Goal: Task Accomplishment & Management: Manage account settings

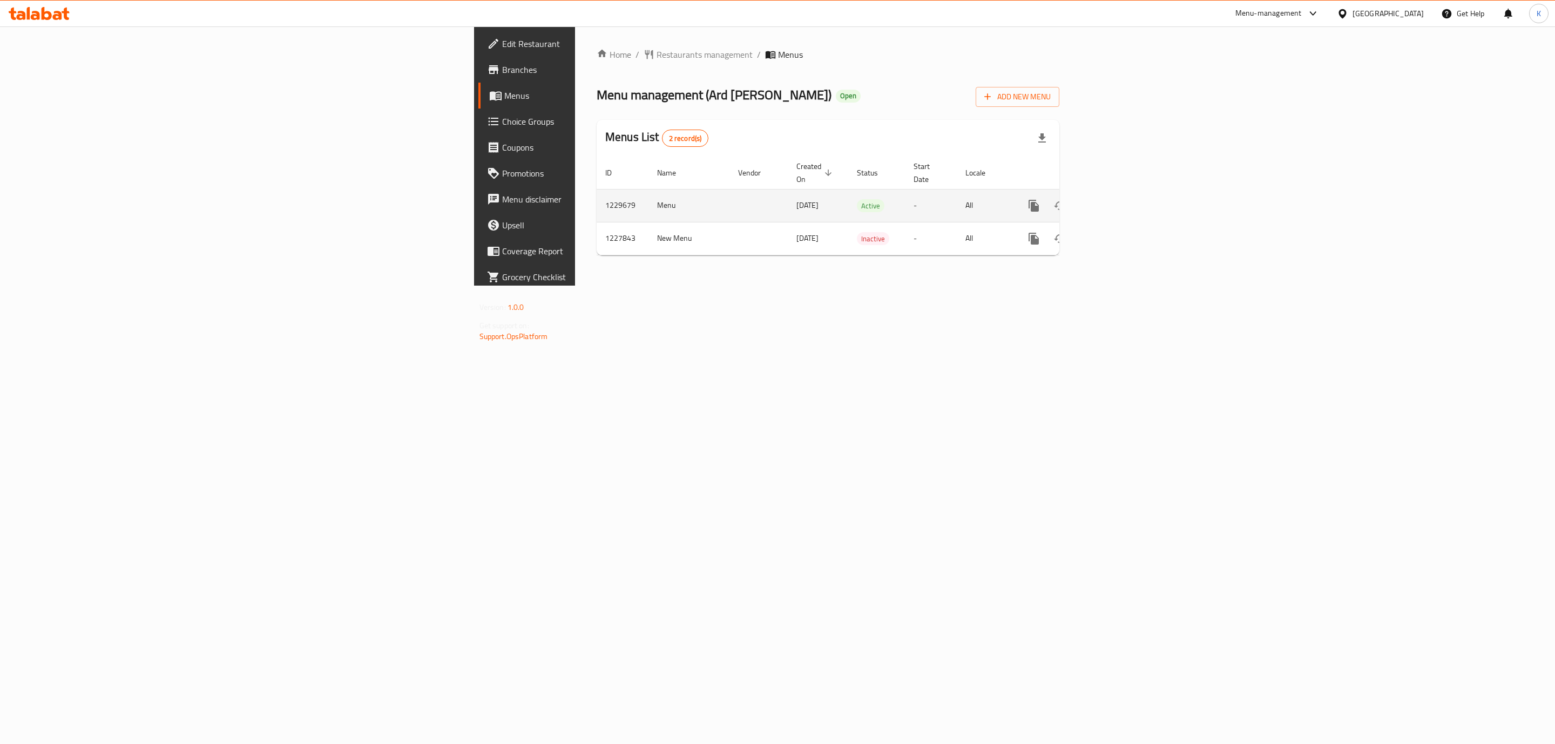
click at [1118, 199] on icon "enhanced table" at bounding box center [1111, 205] width 13 height 13
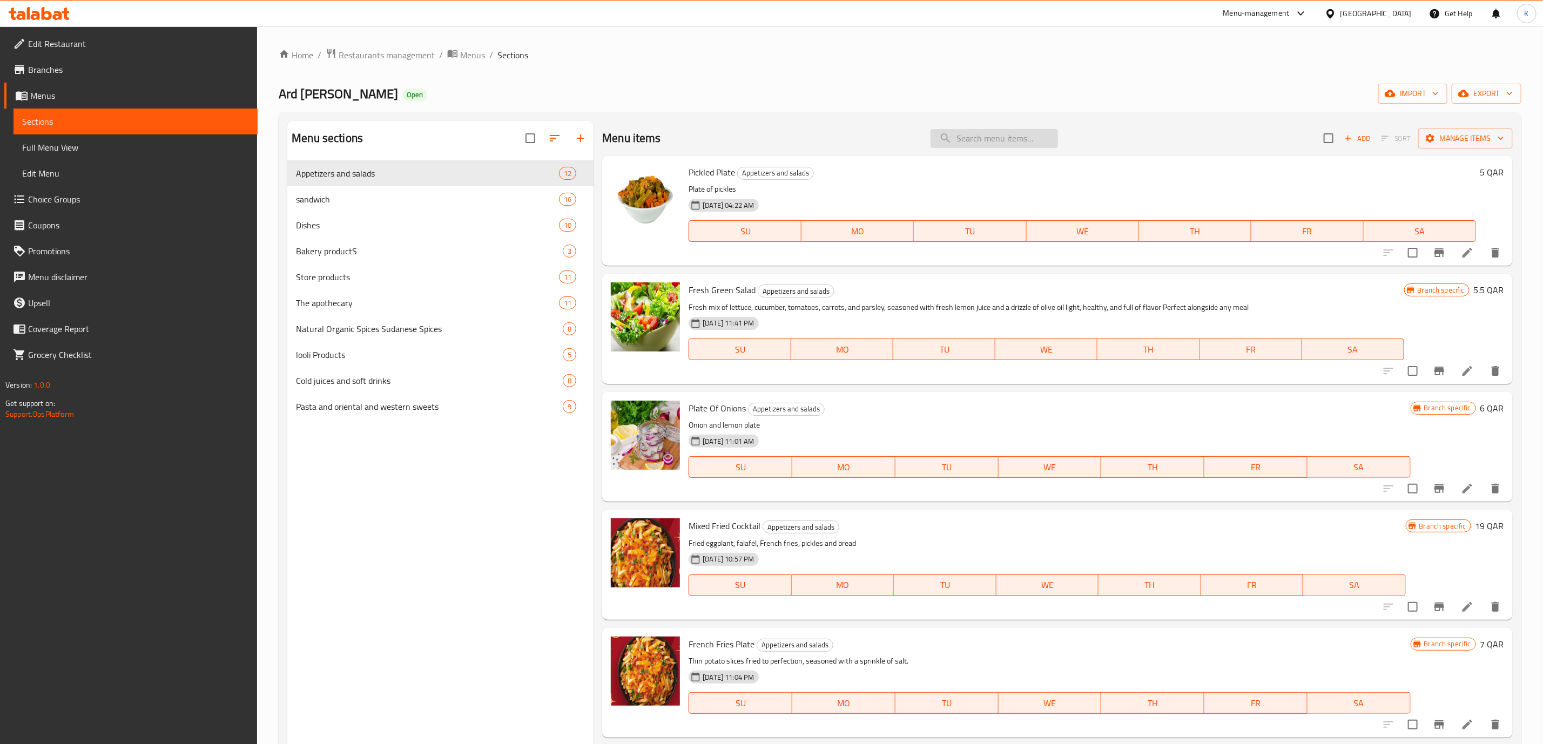
click at [1008, 138] on input "search" at bounding box center [993, 138] width 127 height 19
paste input "Falafel Plate"
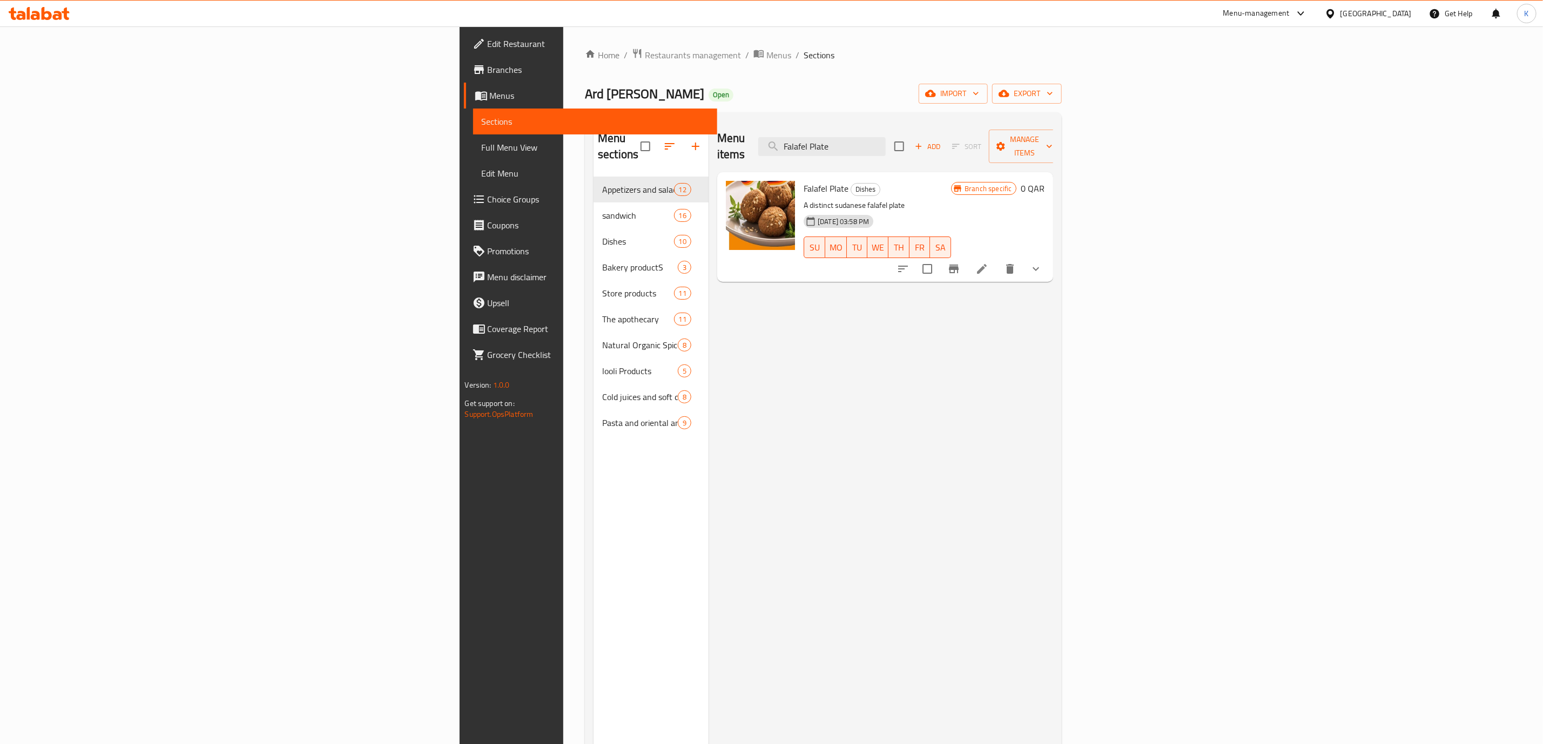
type input "Falafel Plate"
click at [988, 262] on icon at bounding box center [981, 268] width 13 height 13
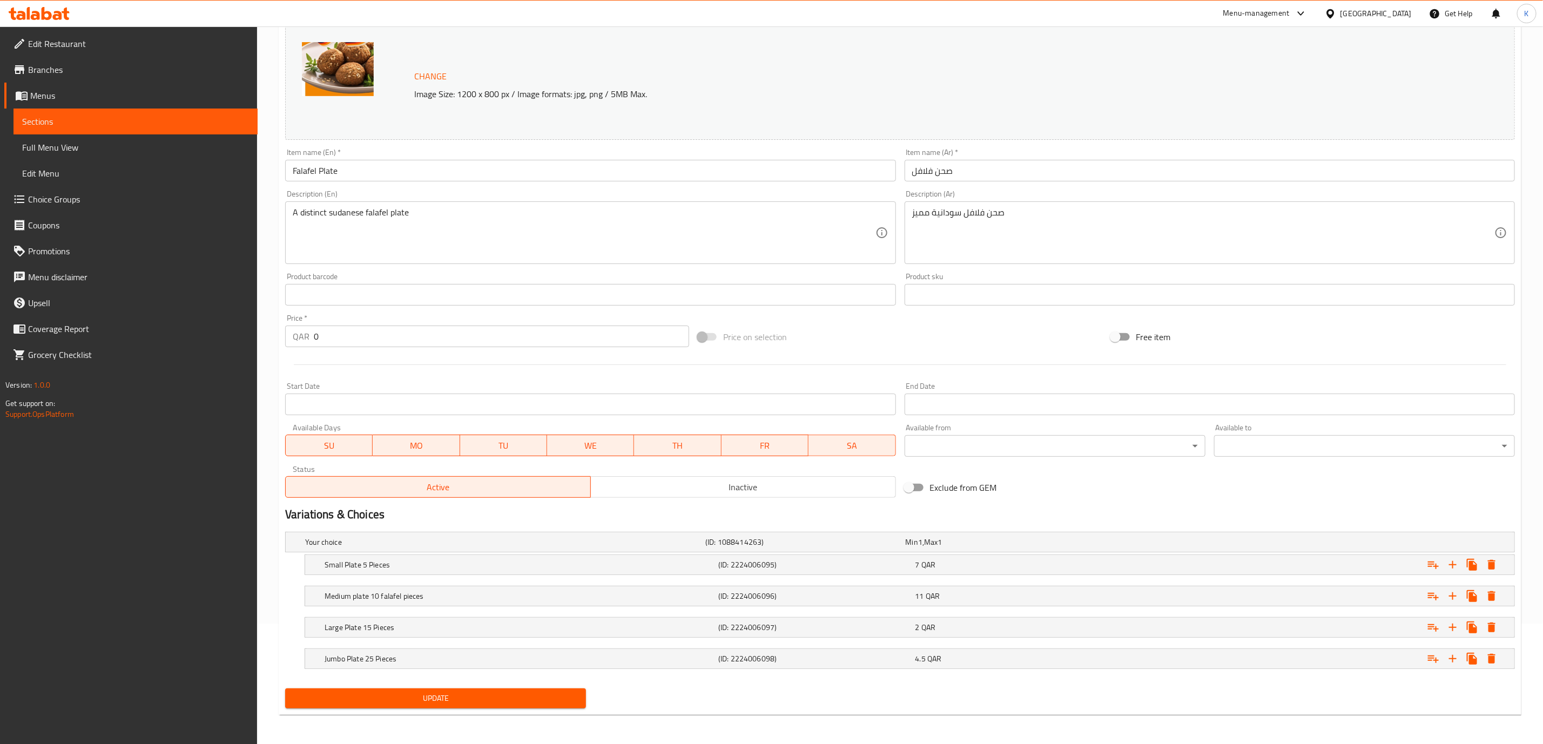
scroll to position [124, 0]
click at [1071, 546] on div "7 QAR" at bounding box center [1003, 541] width 195 height 11
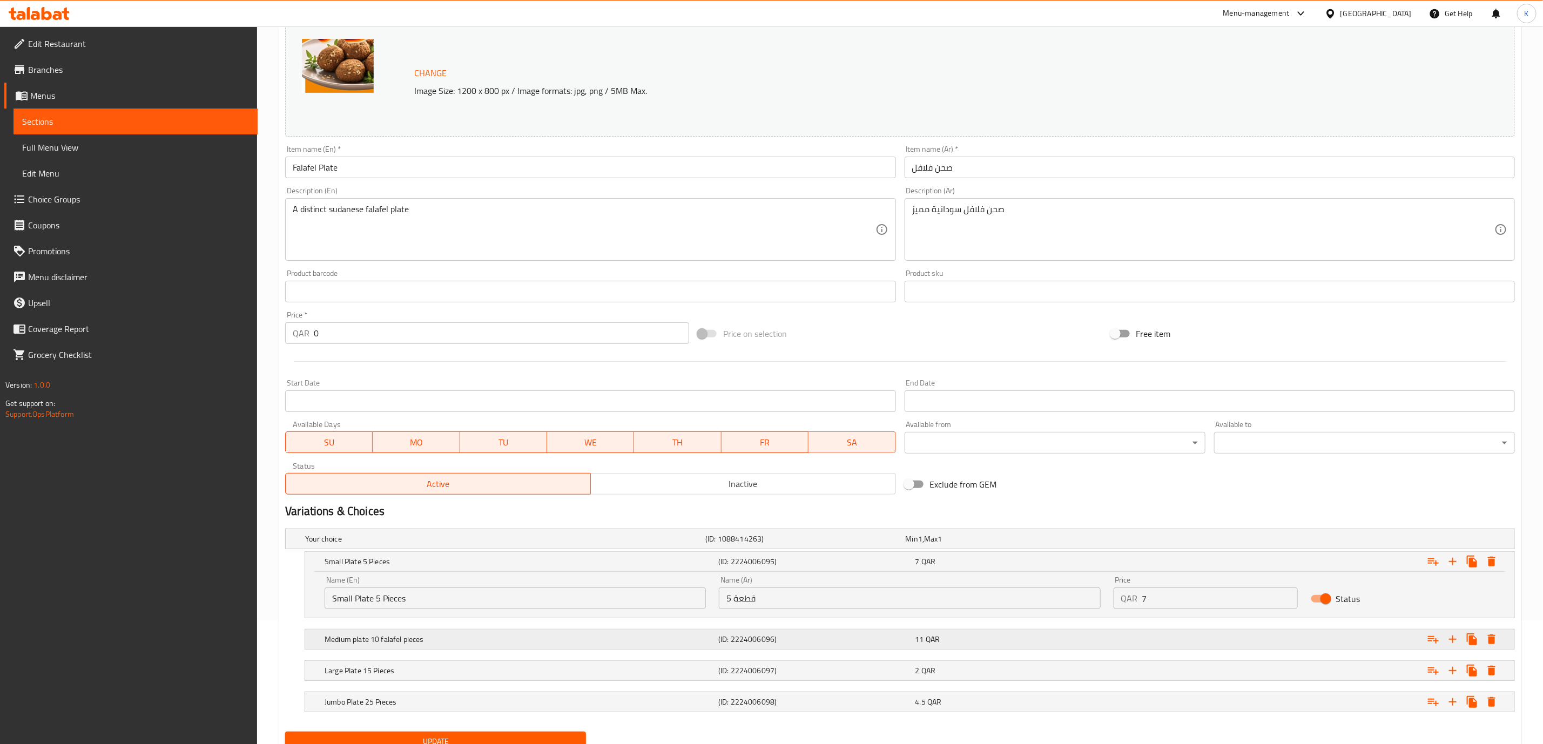
scroll to position [170, 0]
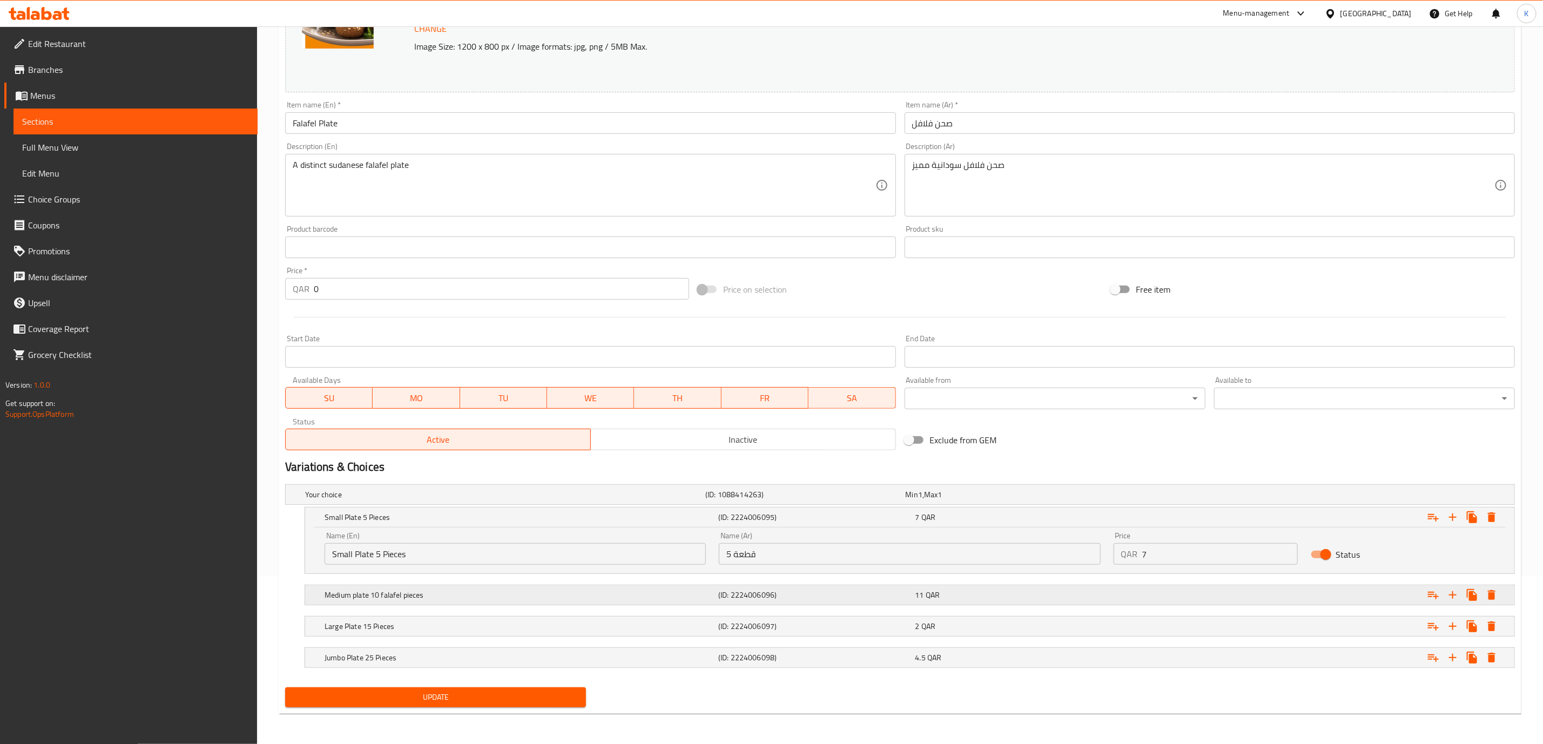
click at [1071, 506] on div "Medium plate 10 falafel pieces (ID: 2224006096) 11 QAR" at bounding box center [903, 495] width 1200 height 24
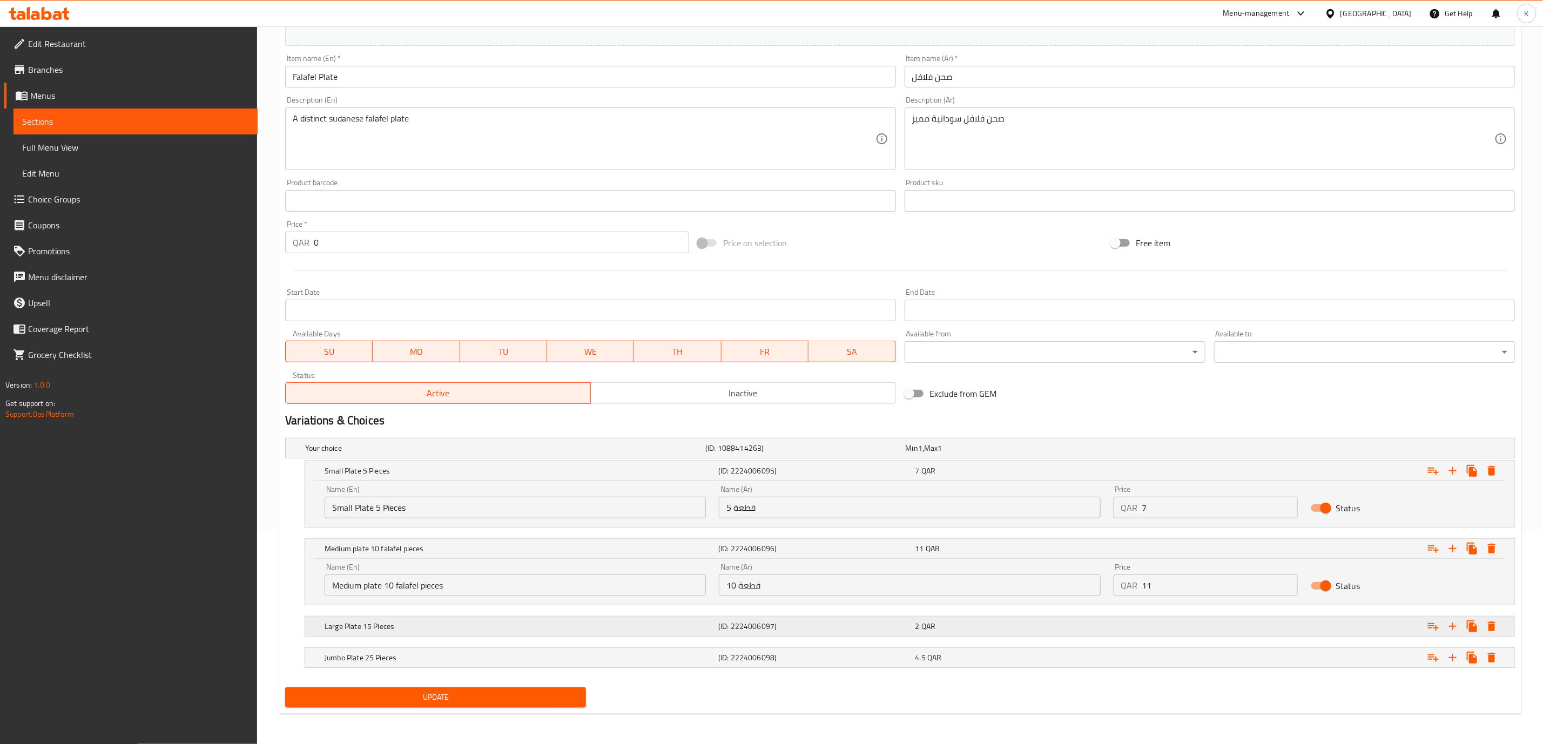
click at [1075, 460] on div "Large Plate 15 Pieces (ID: 2224006097) 2 QAR" at bounding box center [903, 448] width 1200 height 24
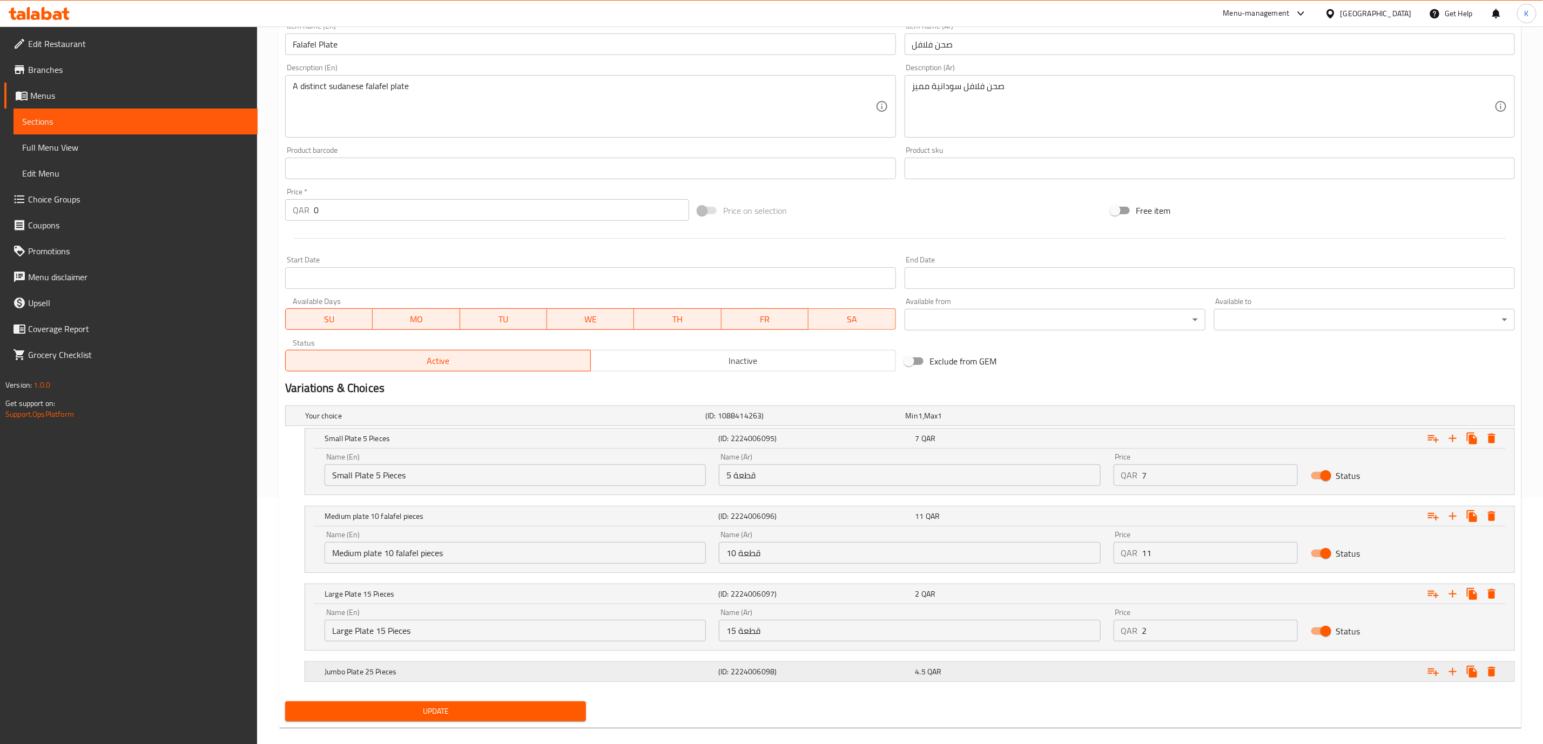
scroll to position [263, 0]
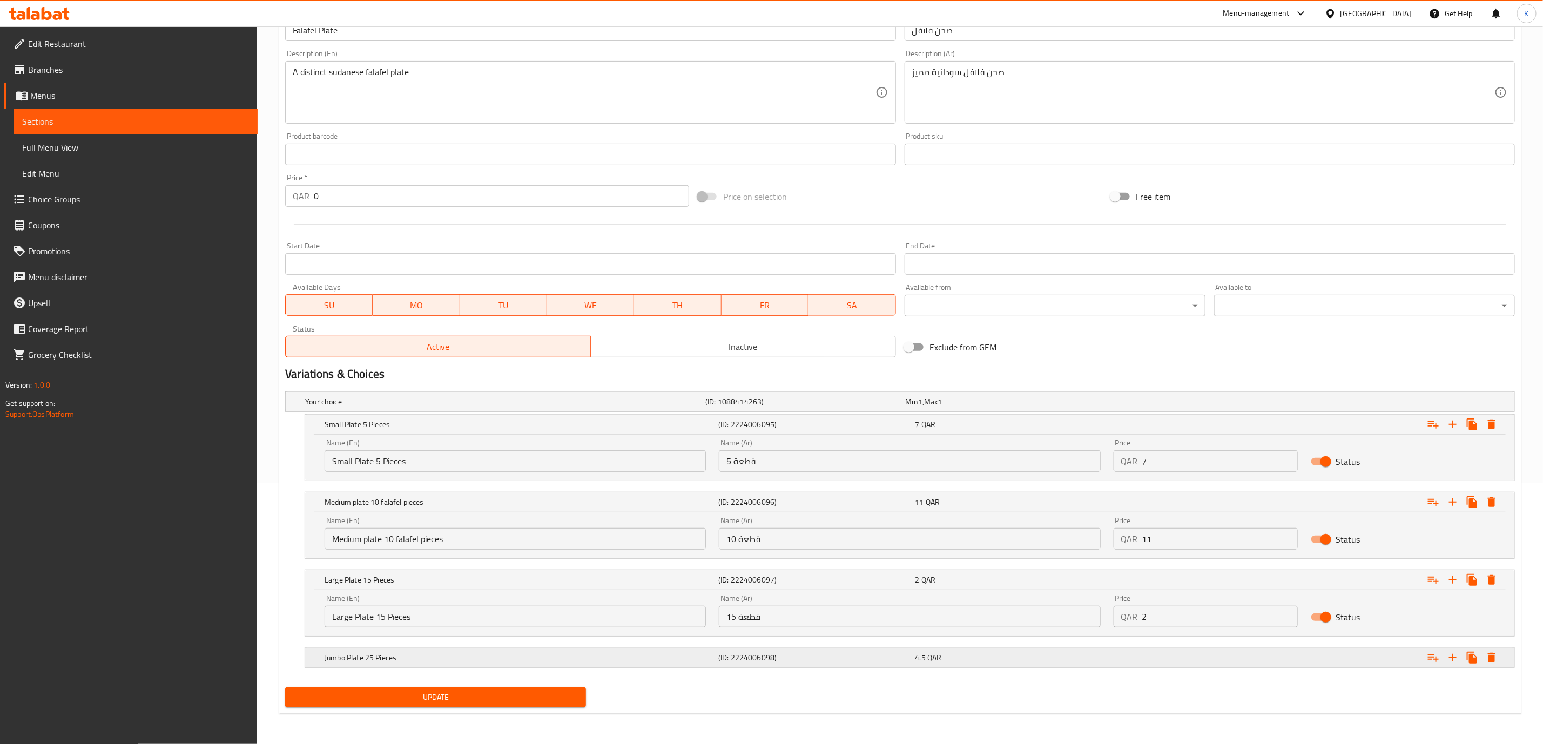
click at [1078, 407] on div "4.5 QAR" at bounding box center [1003, 401] width 195 height 11
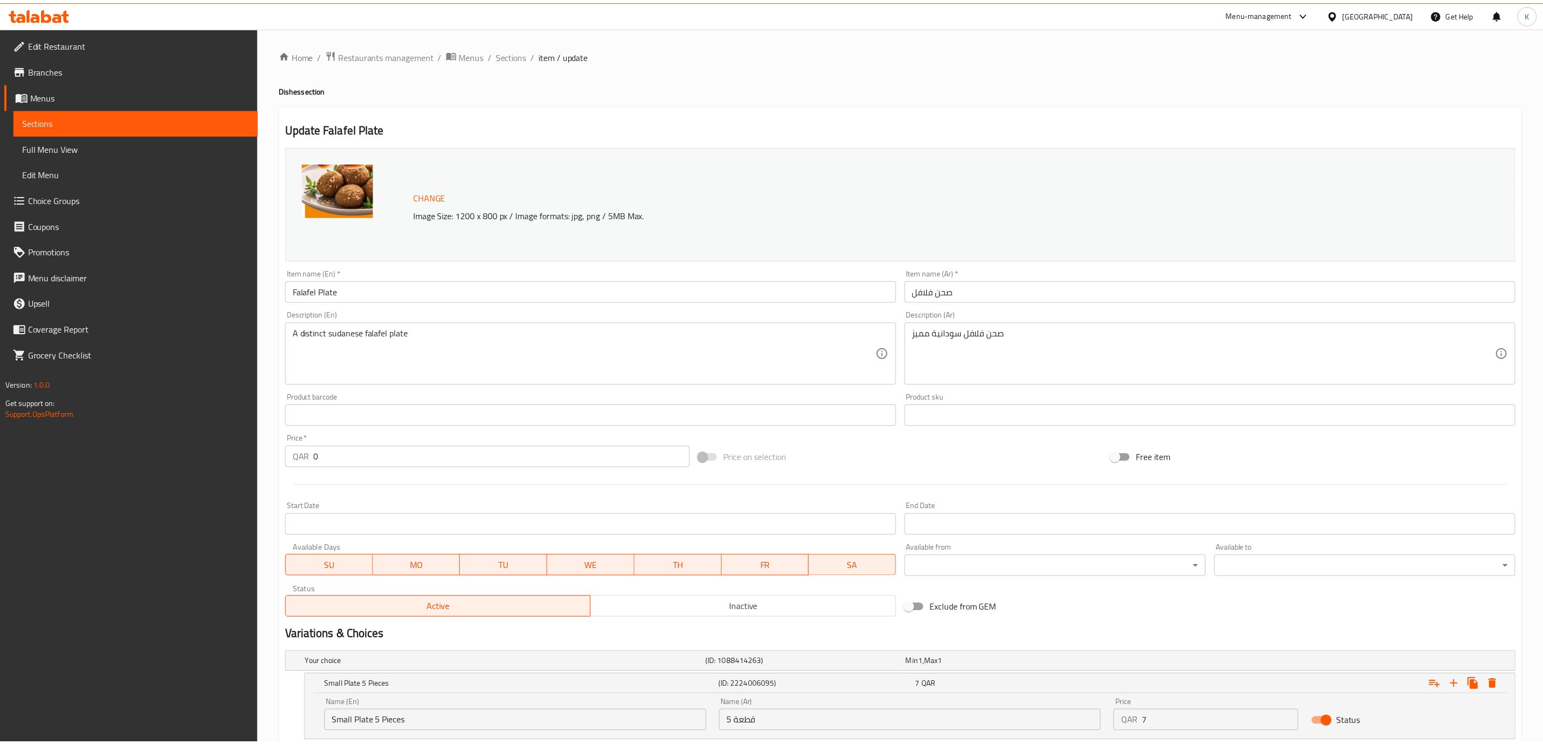
scroll to position [309, 0]
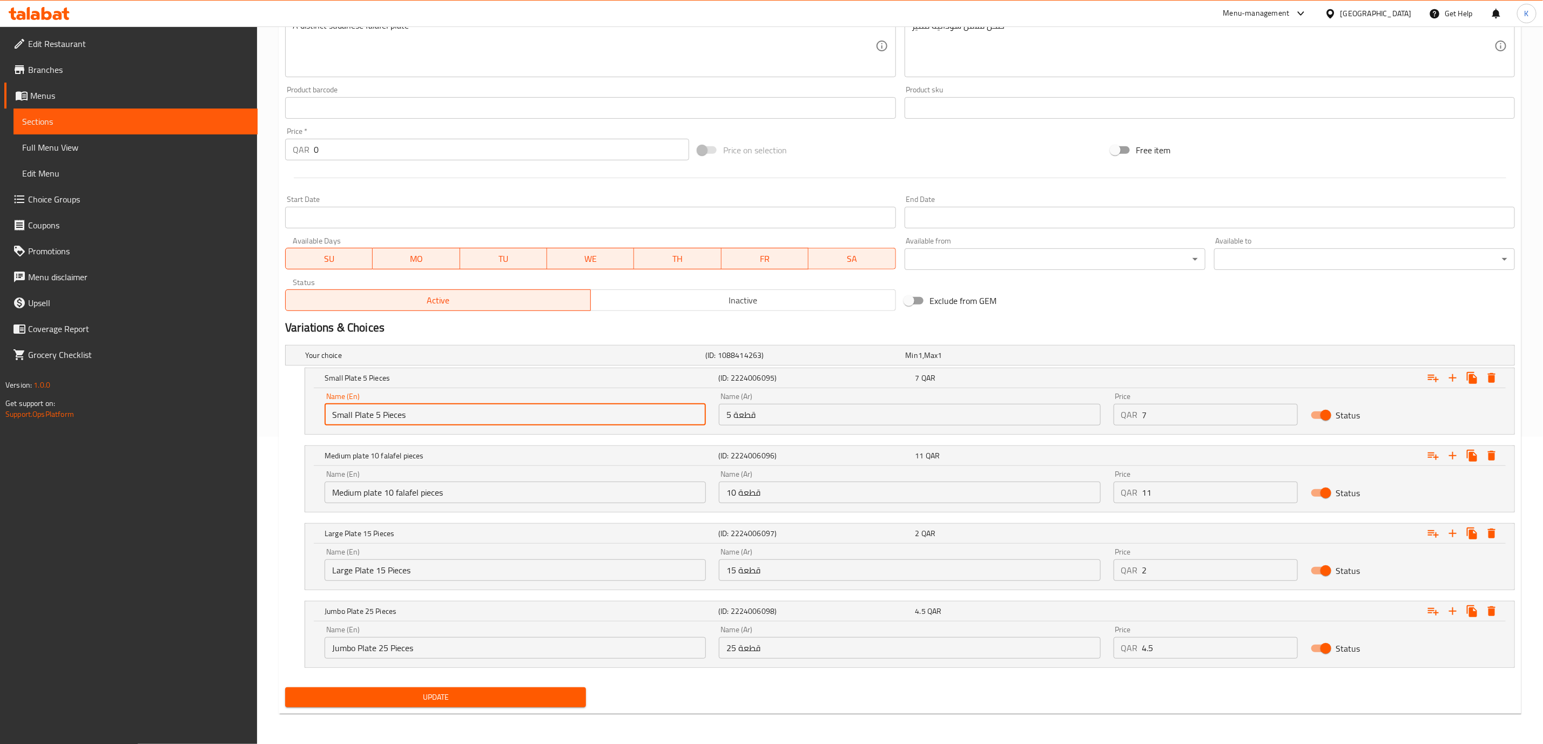
drag, startPoint x: 376, startPoint y: 415, endPoint x: 187, endPoint y: 417, distance: 189.5
click at [193, 416] on div "Edit Restaurant Branches Menus Sections Full Menu View Edit Menu Choice Groups …" at bounding box center [771, 231] width 1543 height 1025
type input "5 Pieces"
click at [409, 493] on input "Medium plate 10 falafel pieces" at bounding box center [515, 493] width 381 height 22
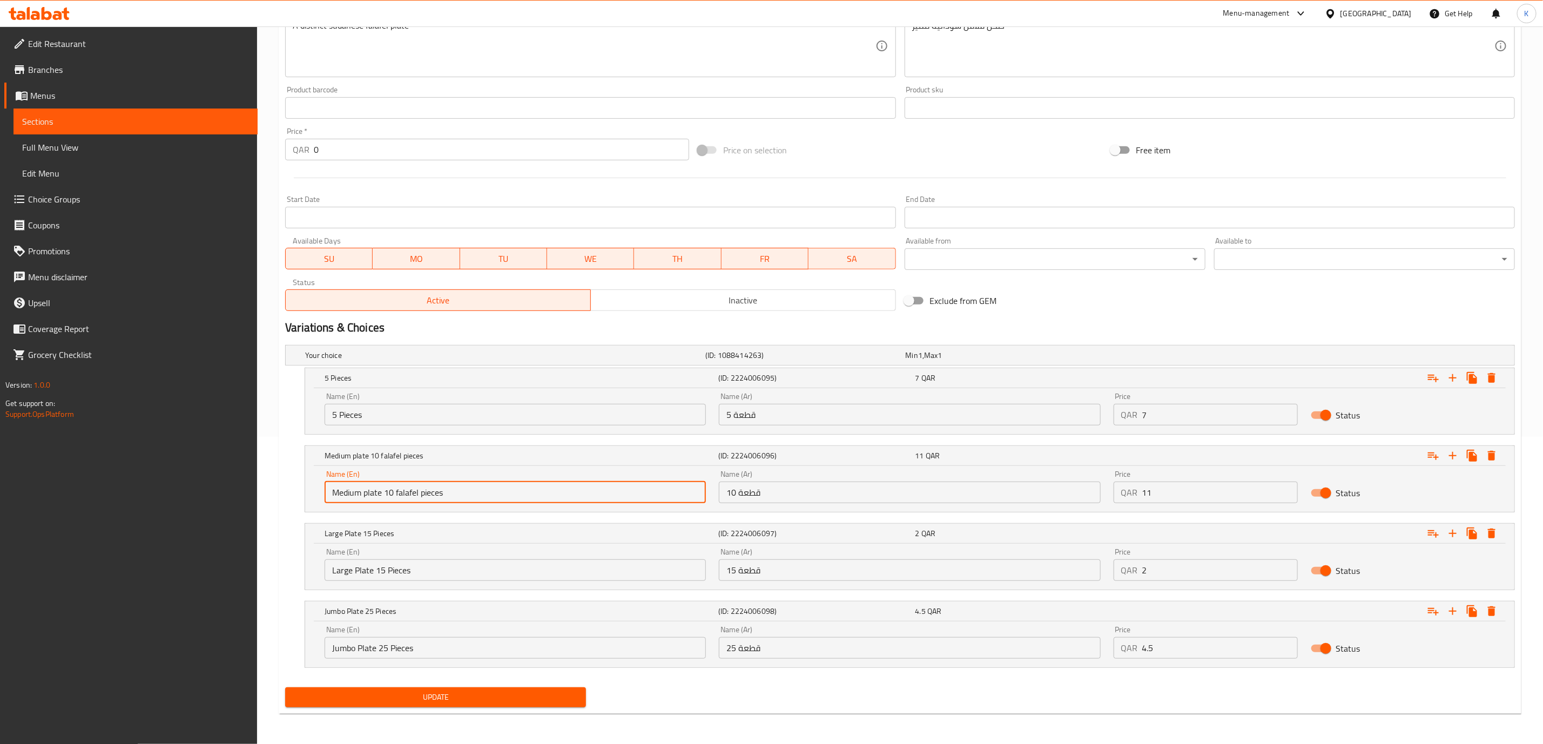
click at [409, 493] on input "Medium plate 10 falafel pieces" at bounding box center [515, 493] width 381 height 22
drag, startPoint x: 384, startPoint y: 495, endPoint x: 265, endPoint y: 499, distance: 119.9
click at [265, 499] on div "Home / Restaurants management / Menus / Sections / item / update Dishes section…" at bounding box center [900, 231] width 1286 height 1025
type input "10 pieces"
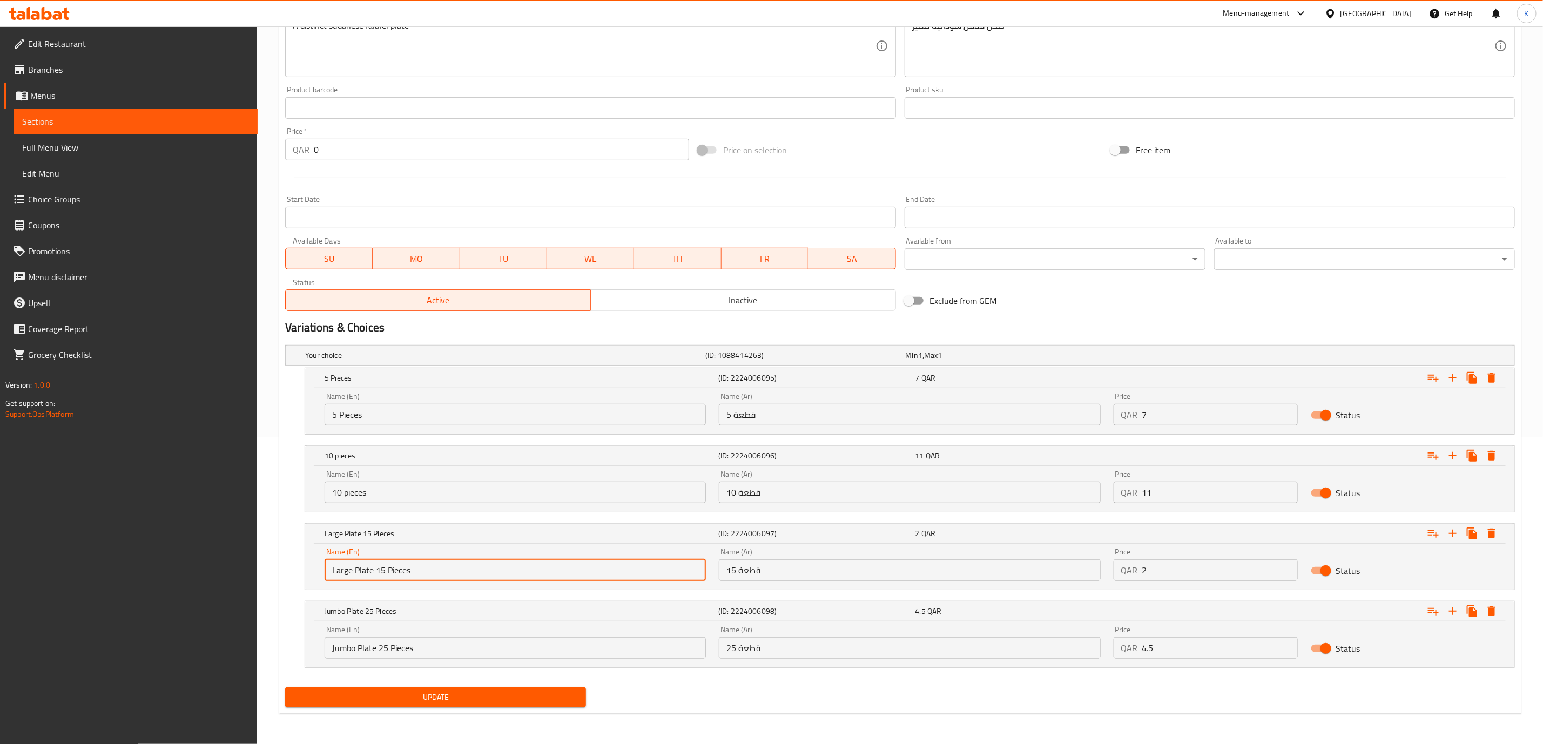
drag, startPoint x: 376, startPoint y: 569, endPoint x: 243, endPoint y: 569, distance: 132.8
click at [245, 569] on div "Edit Restaurant Branches Menus Sections Full Menu View Edit Menu Choice Groups …" at bounding box center [771, 231] width 1543 height 1025
type input "15 Pieces"
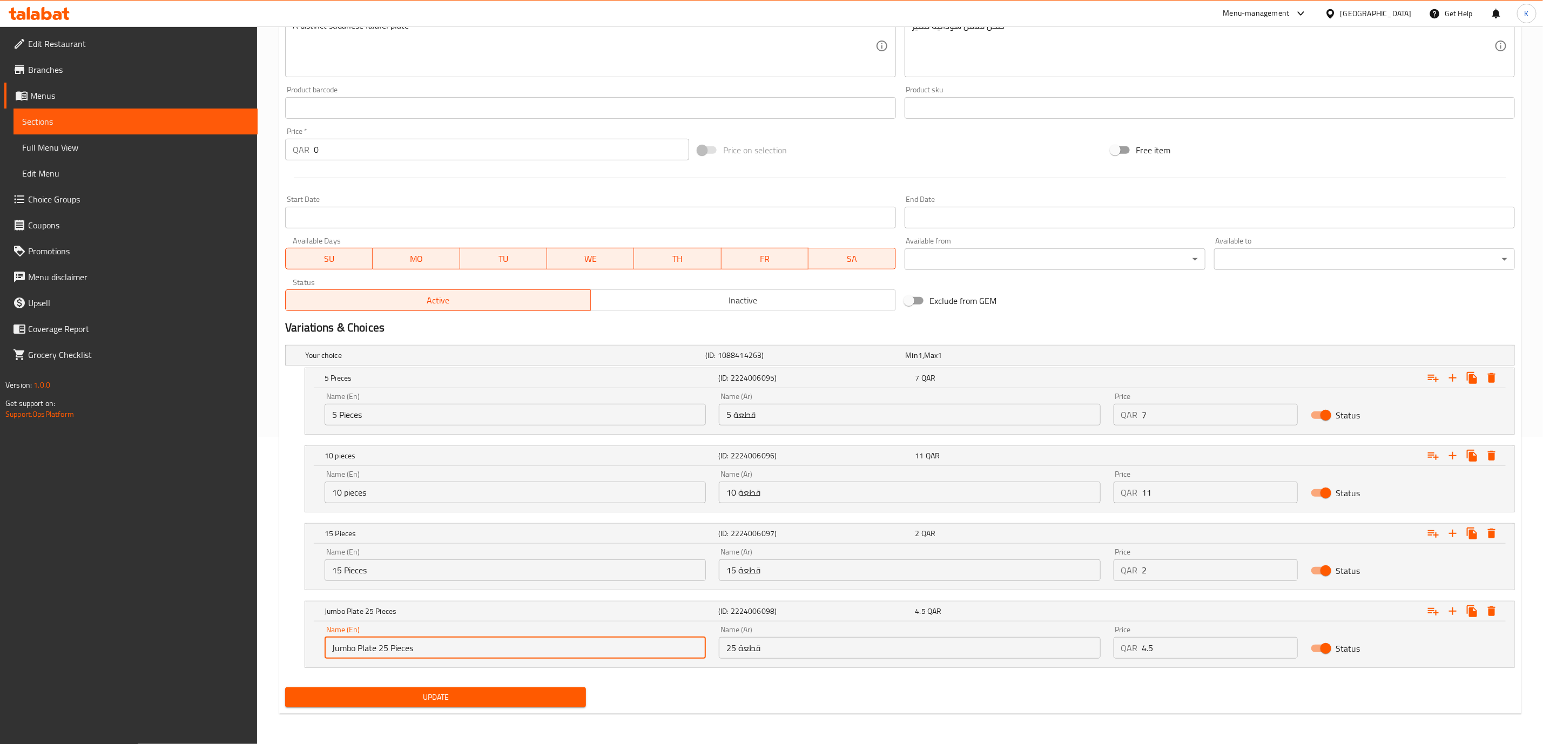
drag, startPoint x: 380, startPoint y: 646, endPoint x: 202, endPoint y: 646, distance: 177.1
click at [202, 646] on div "Edit Restaurant Branches Menus Sections Full Menu View Edit Menu Choice Groups …" at bounding box center [771, 231] width 1543 height 1025
type input "25 Pieces"
click at [271, 507] on div "Home / Restaurants management / Menus / Sections / item / update Dishes section…" at bounding box center [900, 231] width 1286 height 1025
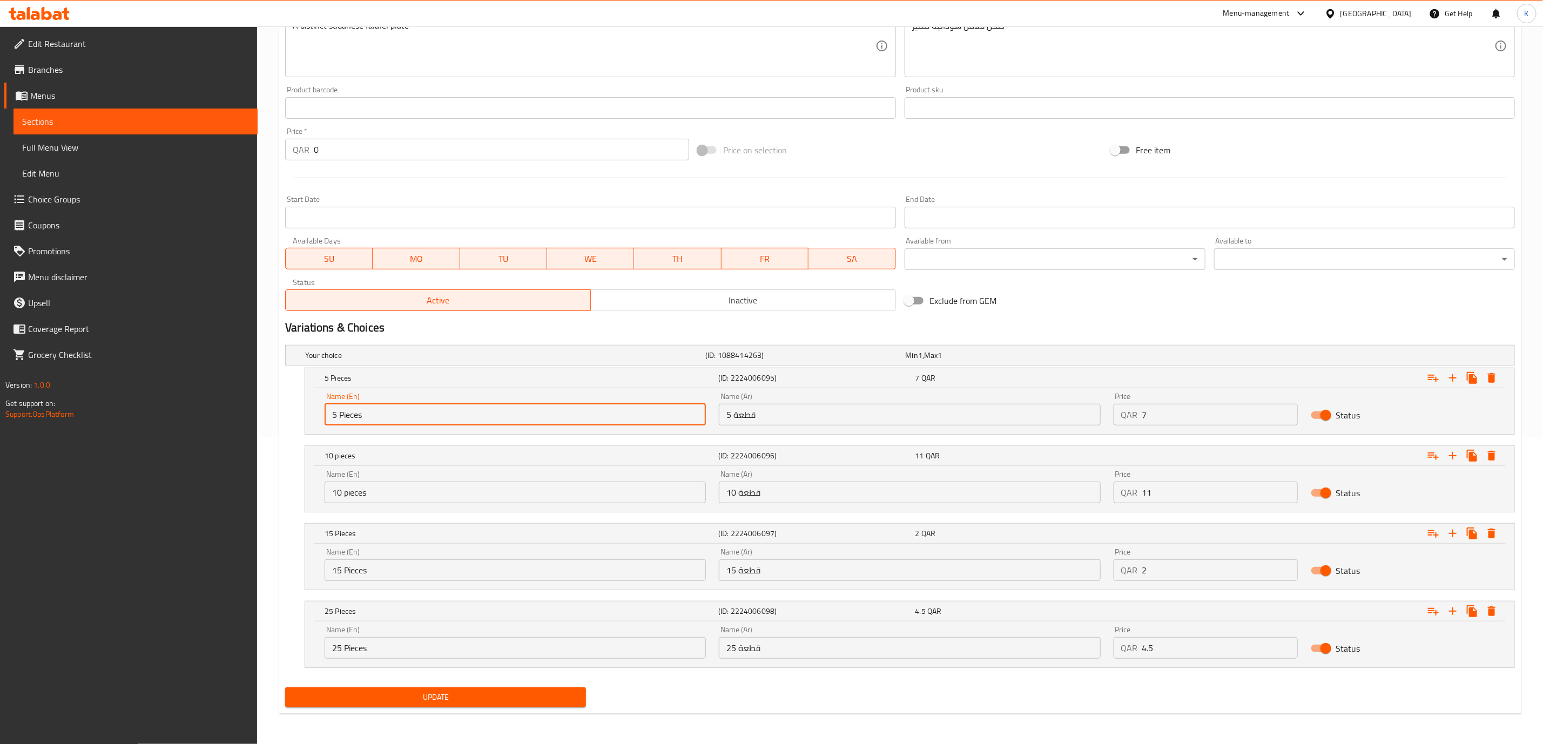
click at [360, 414] on input "5 Pieces" at bounding box center [515, 415] width 381 height 22
click at [358, 498] on input "10 pieces" at bounding box center [515, 493] width 381 height 22
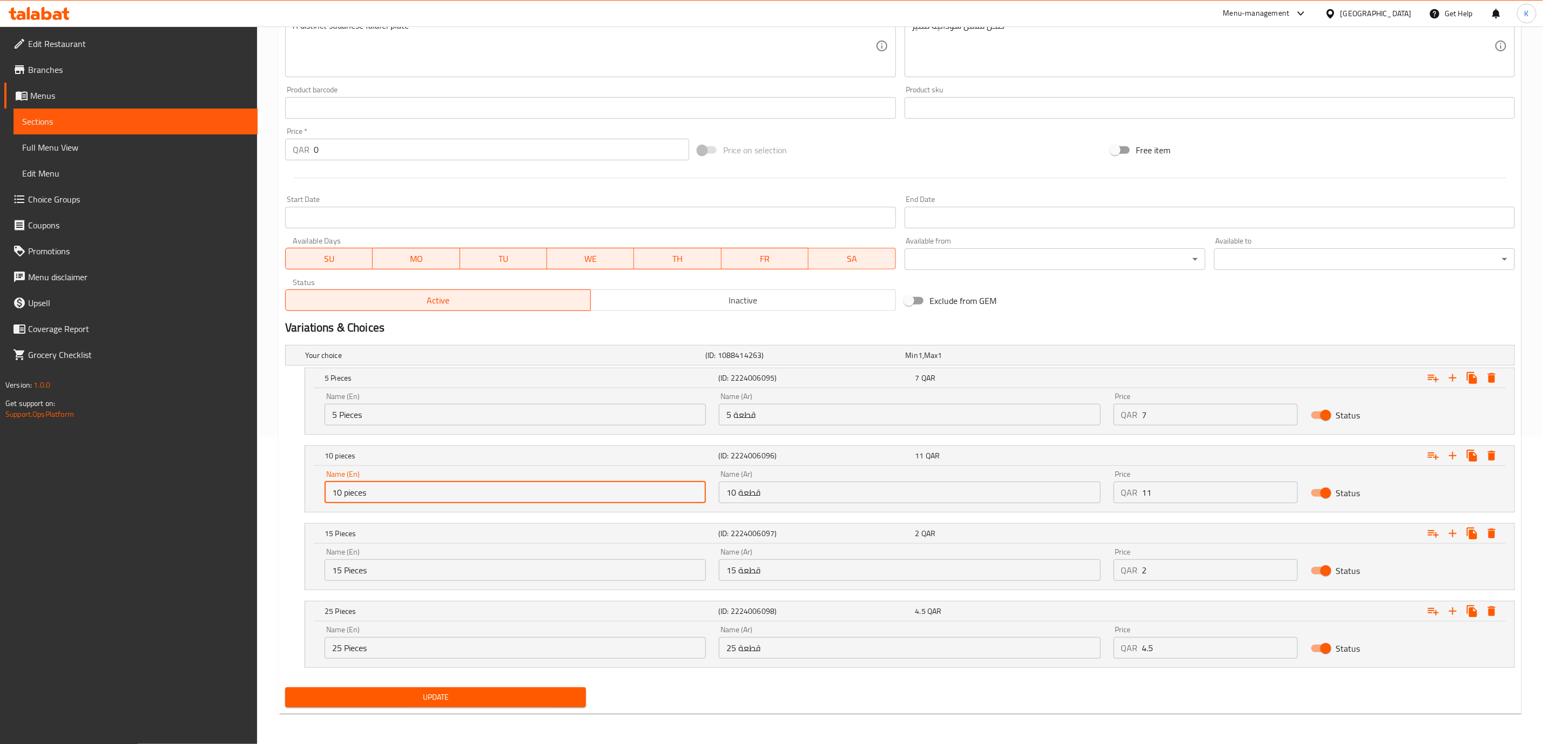
click at [358, 498] on input "10 pieces" at bounding box center [515, 493] width 381 height 22
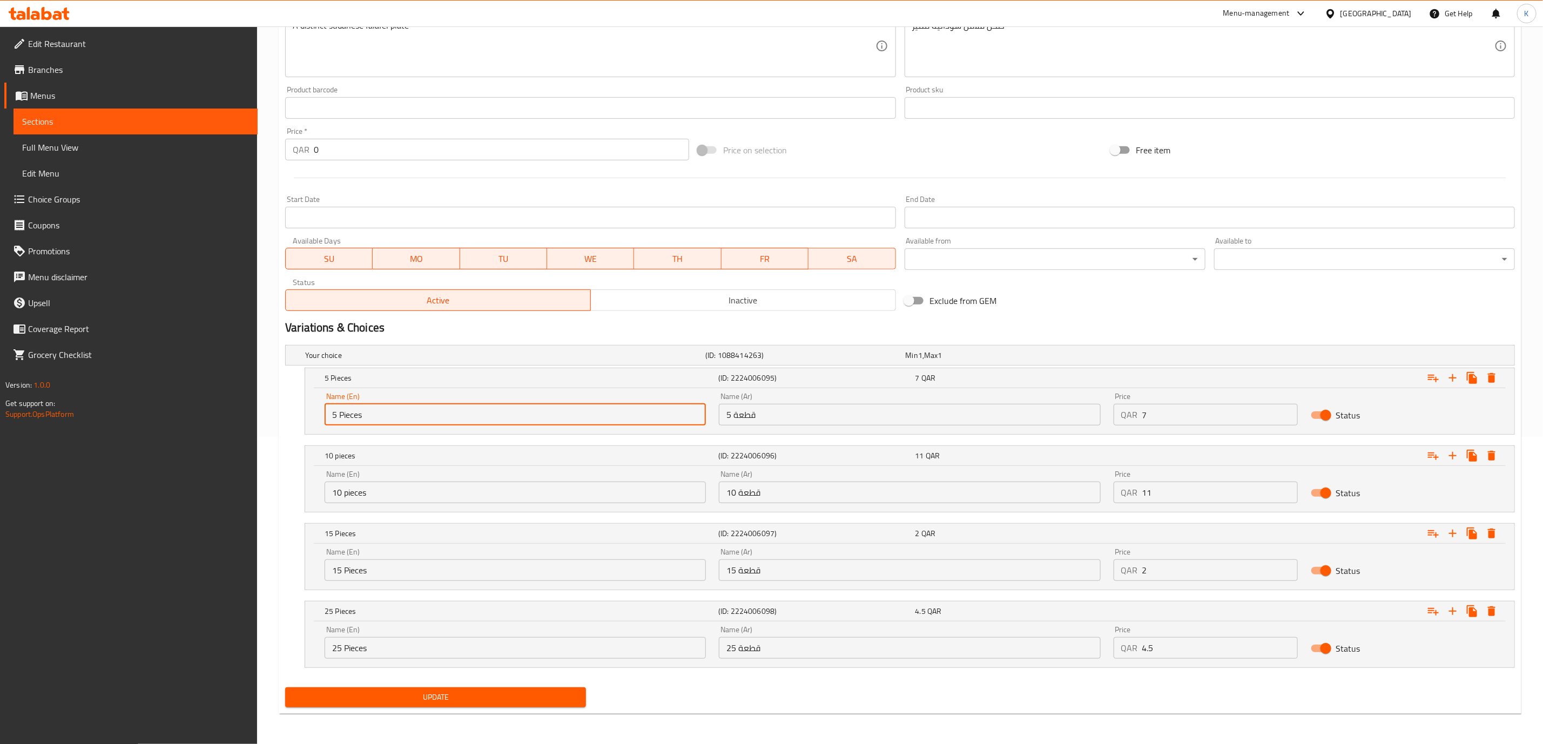
click at [350, 411] on input "5 Pieces" at bounding box center [515, 415] width 381 height 22
click at [355, 492] on input "10 pieces" at bounding box center [515, 493] width 381 height 22
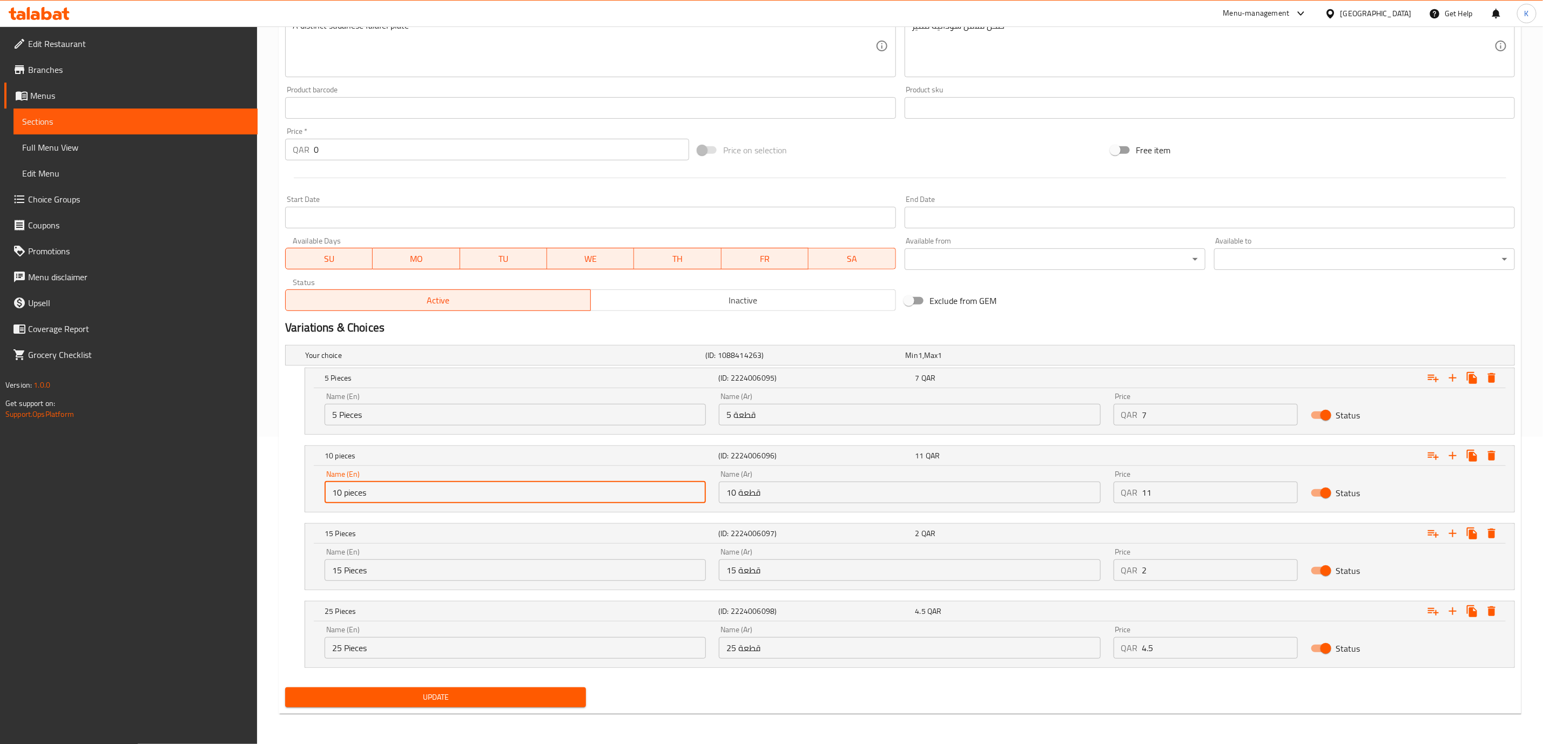
click at [355, 492] on input "10 pieces" at bounding box center [515, 493] width 381 height 22
paste input "P"
click at [347, 492] on input "10 Pieces" at bounding box center [515, 493] width 381 height 22
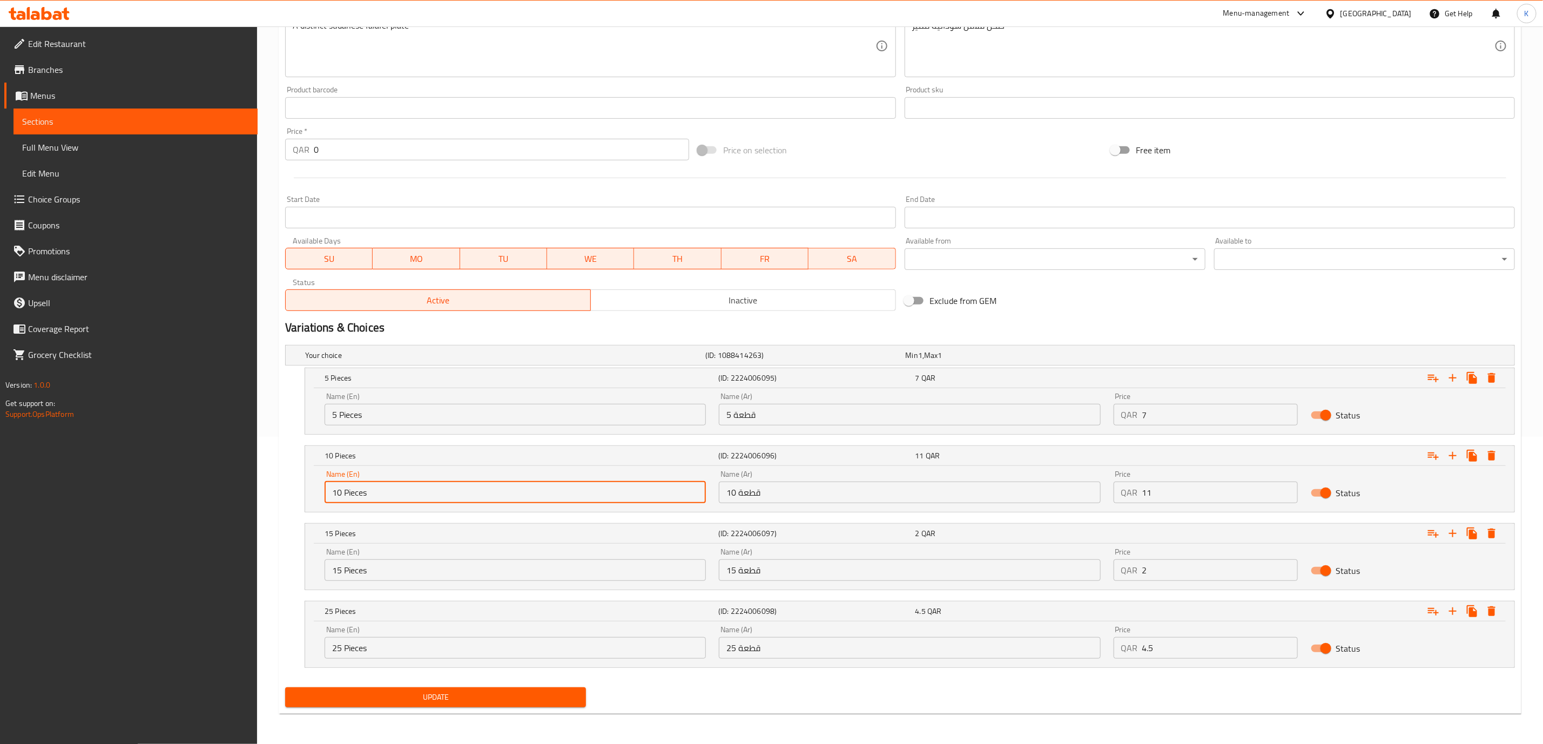
click at [334, 491] on input "10 Pieces" at bounding box center [515, 493] width 381 height 22
type input "10 Pieces"
click at [352, 576] on input "15 Pieces" at bounding box center [515, 570] width 381 height 22
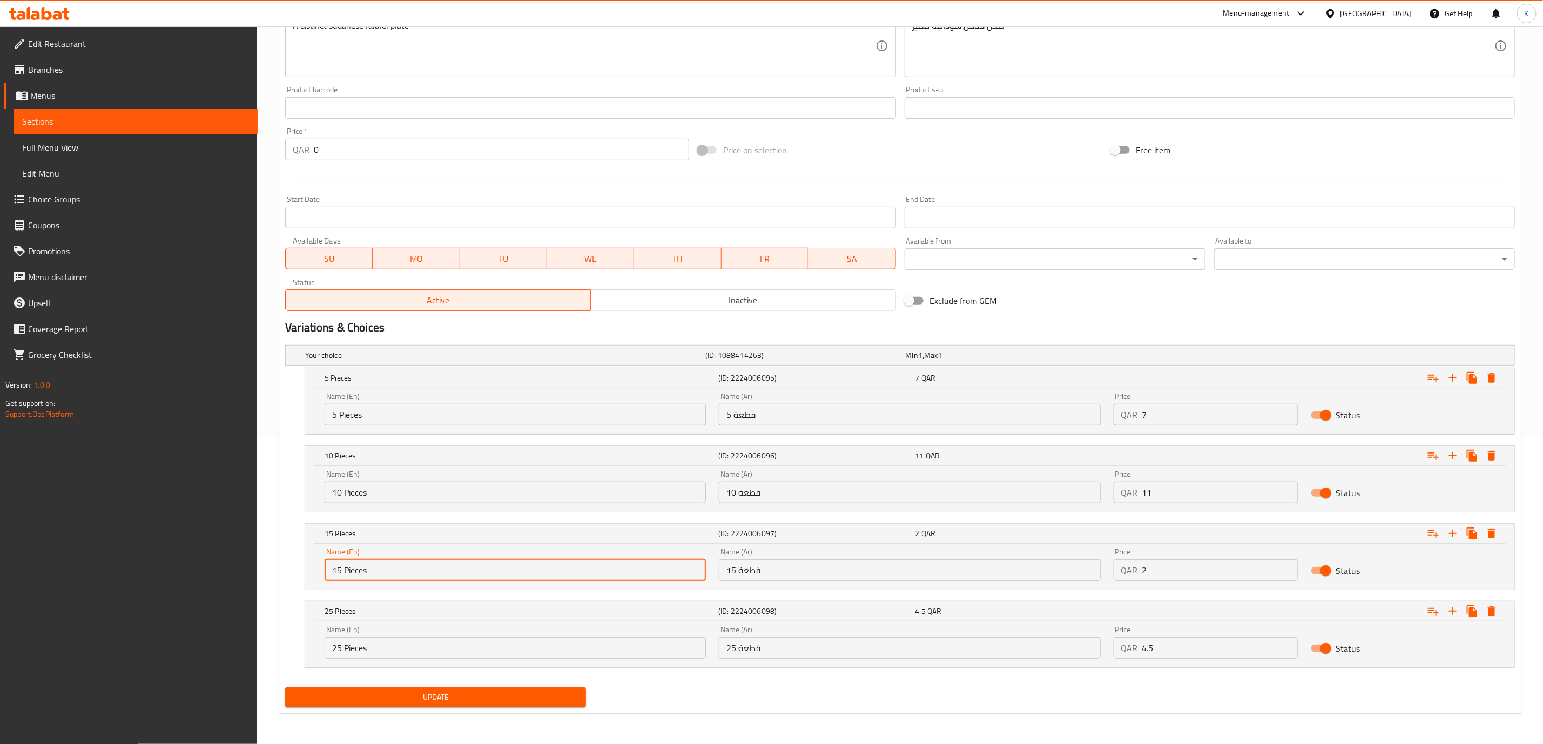
click at [352, 576] on input "15 Pieces" at bounding box center [515, 570] width 381 height 22
click at [354, 651] on input "25 Pieces" at bounding box center [515, 648] width 381 height 22
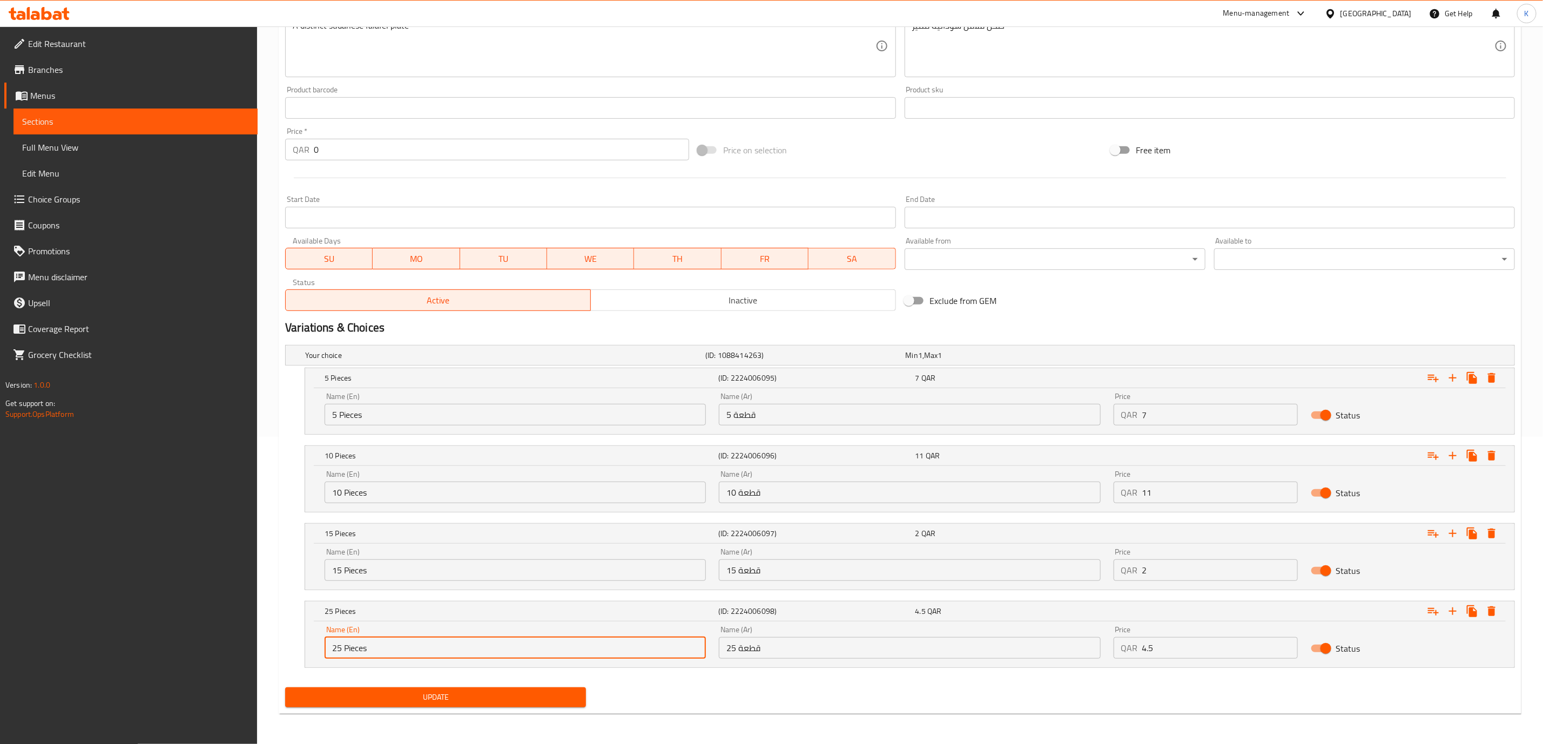
click at [354, 651] on input "25 Pieces" at bounding box center [515, 648] width 381 height 22
click at [362, 650] on input "25 Pieces" at bounding box center [515, 648] width 381 height 22
click at [266, 449] on div "Home / Restaurants management / Menus / Sections / item / update Dishes section…" at bounding box center [900, 231] width 1286 height 1025
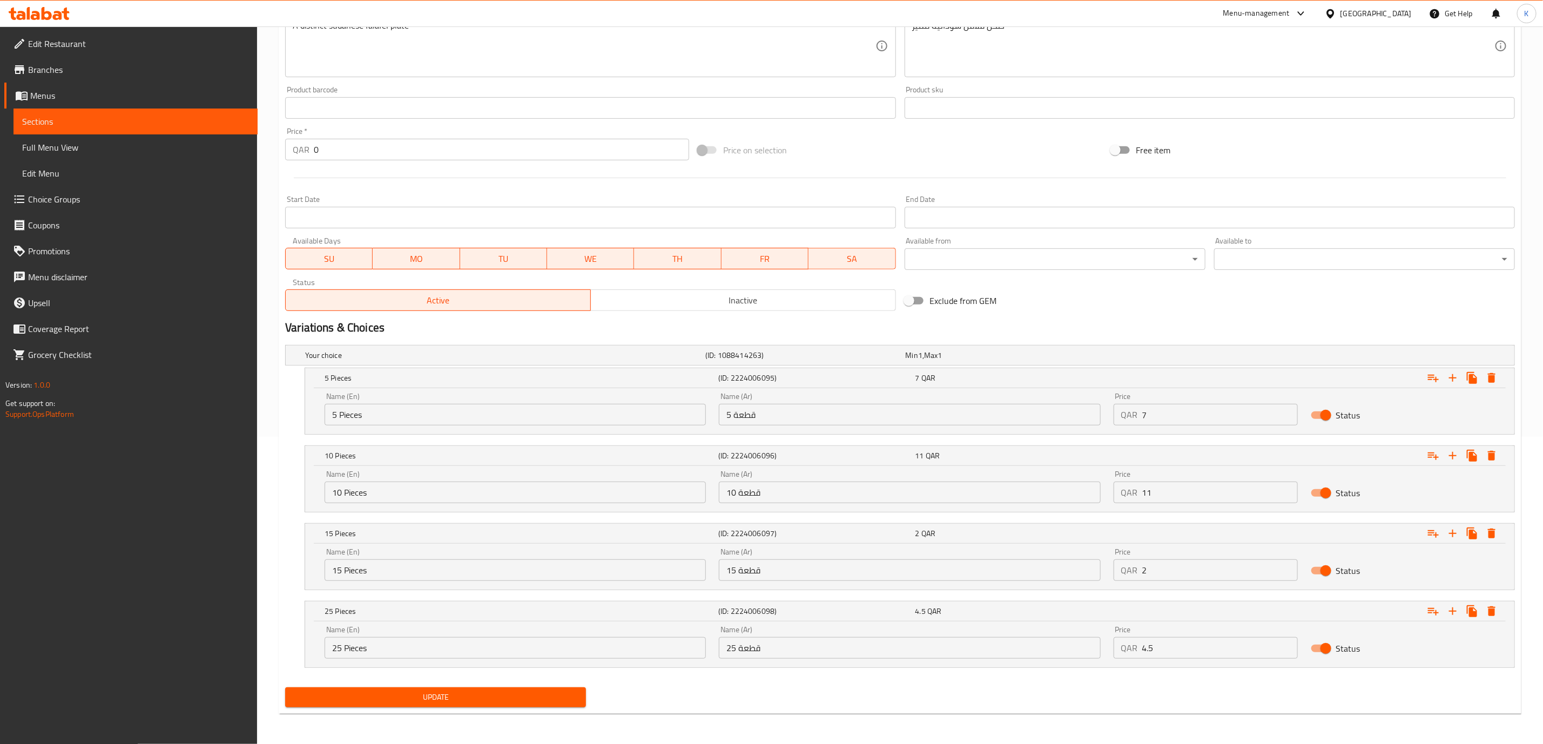
click at [800, 404] on input "5 قطعة" at bounding box center [909, 415] width 381 height 22
type input "5 قطعة"
click at [823, 488] on input "10 قطعة" at bounding box center [909, 493] width 381 height 22
click at [823, 564] on input "15 قطعة" at bounding box center [909, 570] width 381 height 22
click at [814, 638] on input "25 قطعة" at bounding box center [909, 648] width 381 height 22
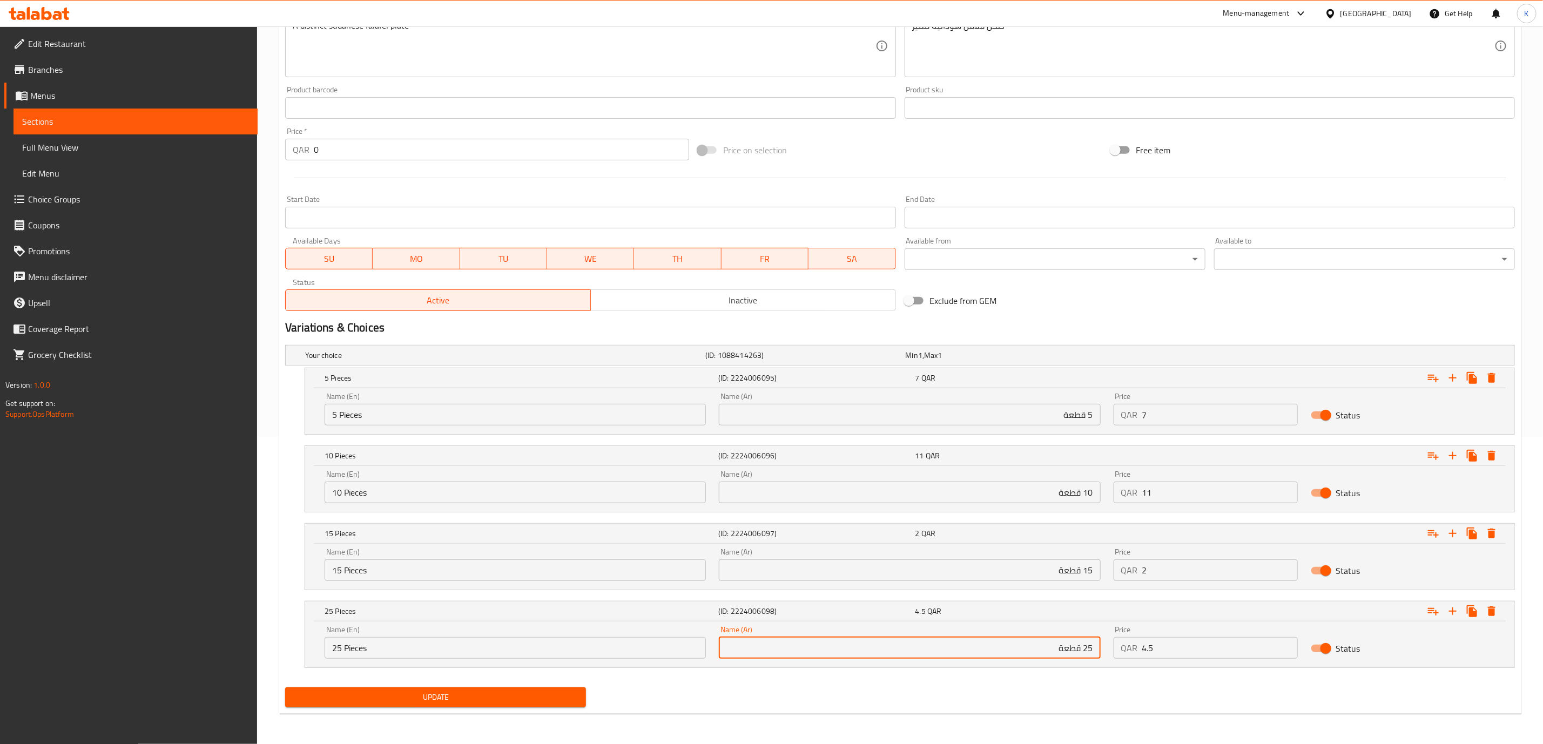
click at [517, 701] on span "Update" at bounding box center [435, 697] width 283 height 13
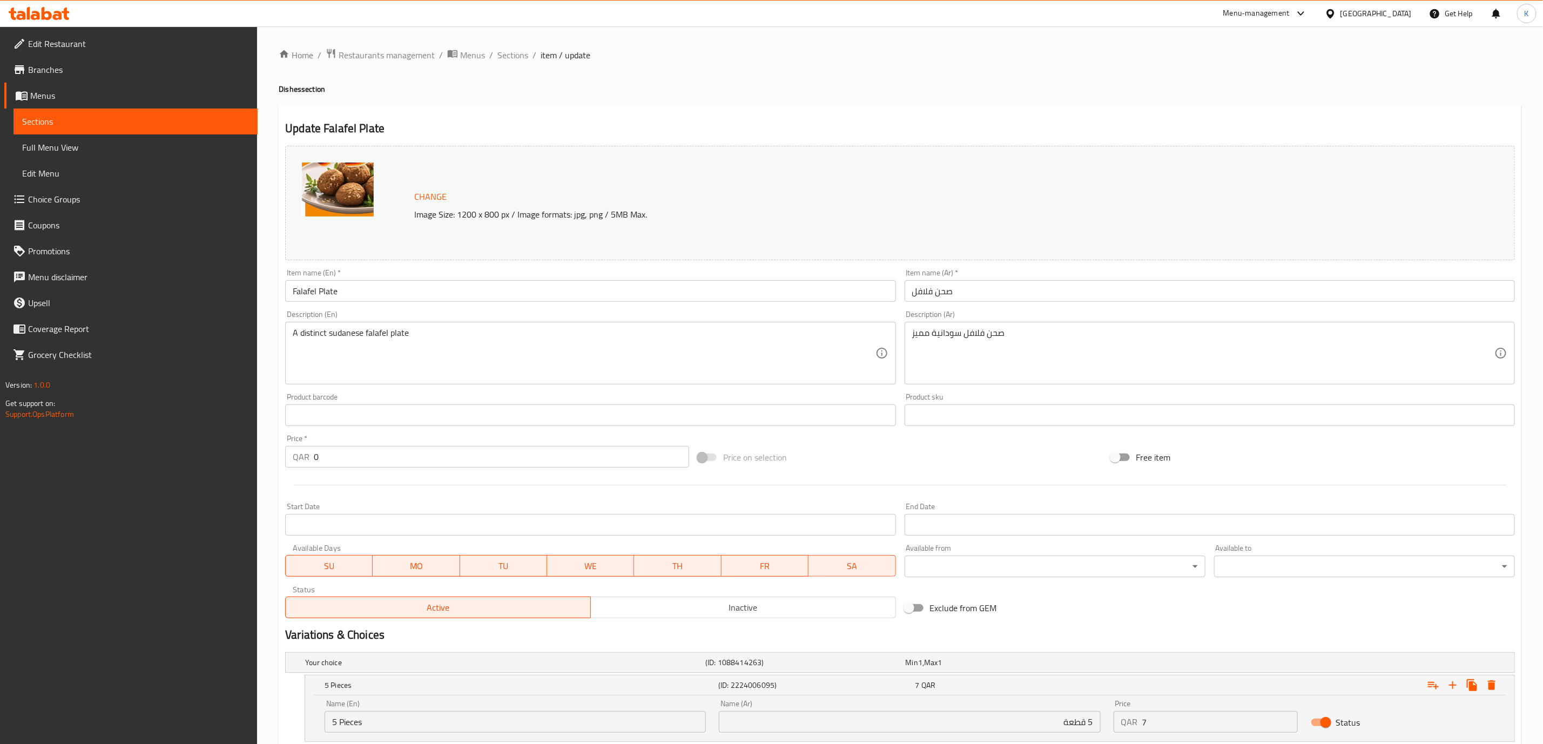
click at [37, 11] on icon at bounding box center [39, 13] width 61 height 13
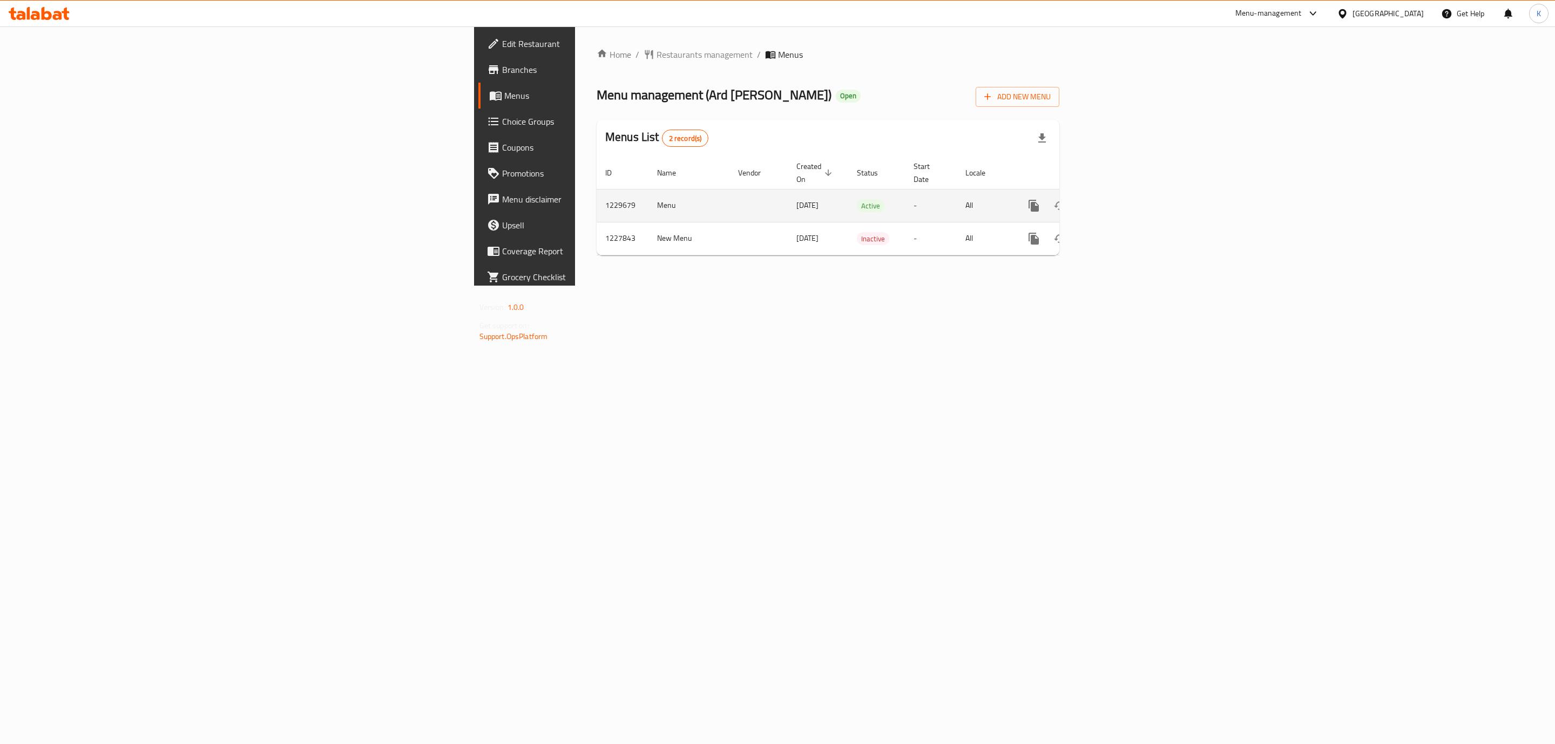
click at [1118, 199] on icon "enhanced table" at bounding box center [1111, 205] width 13 height 13
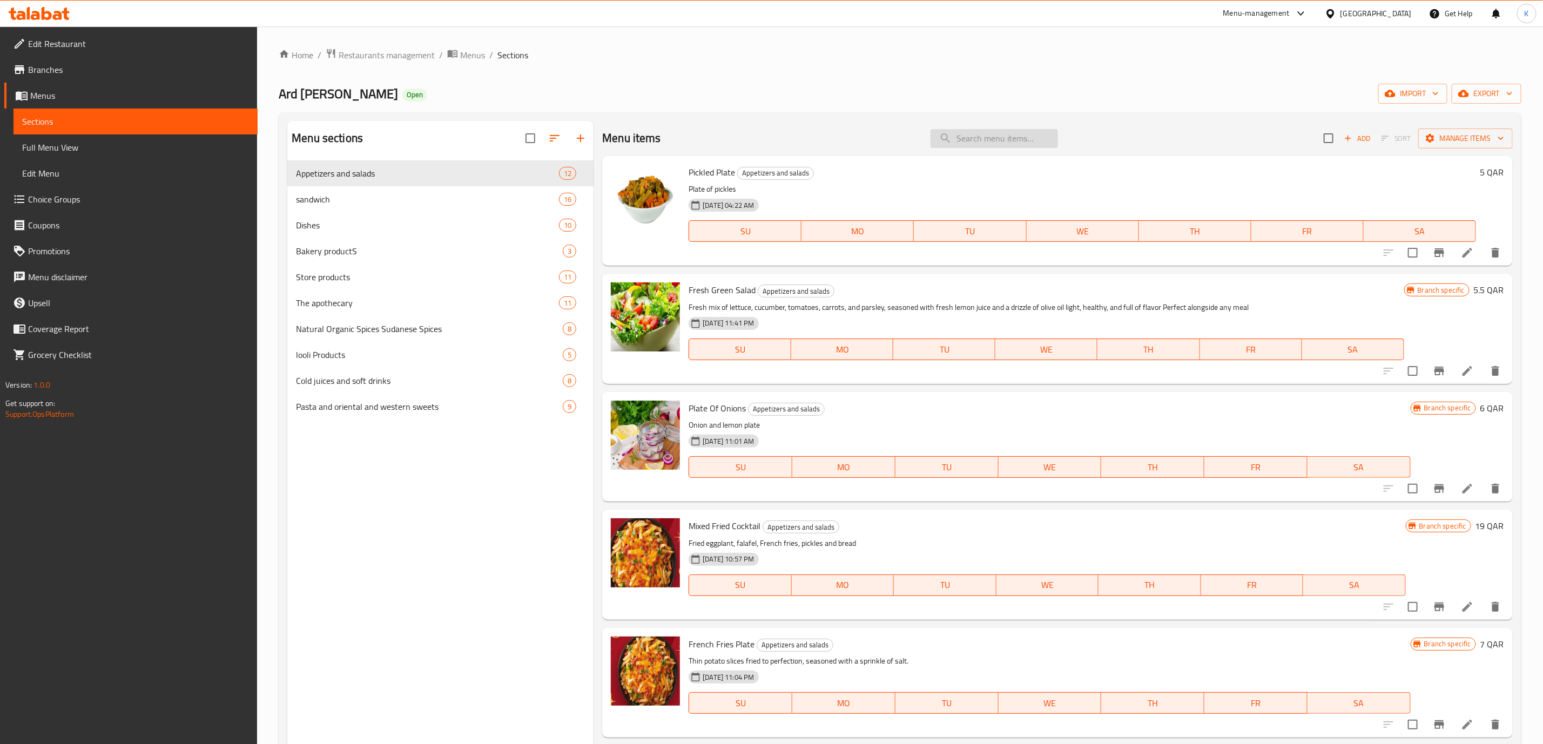
click at [996, 139] on input "search" at bounding box center [993, 138] width 127 height 19
paste input "Bread Basket"
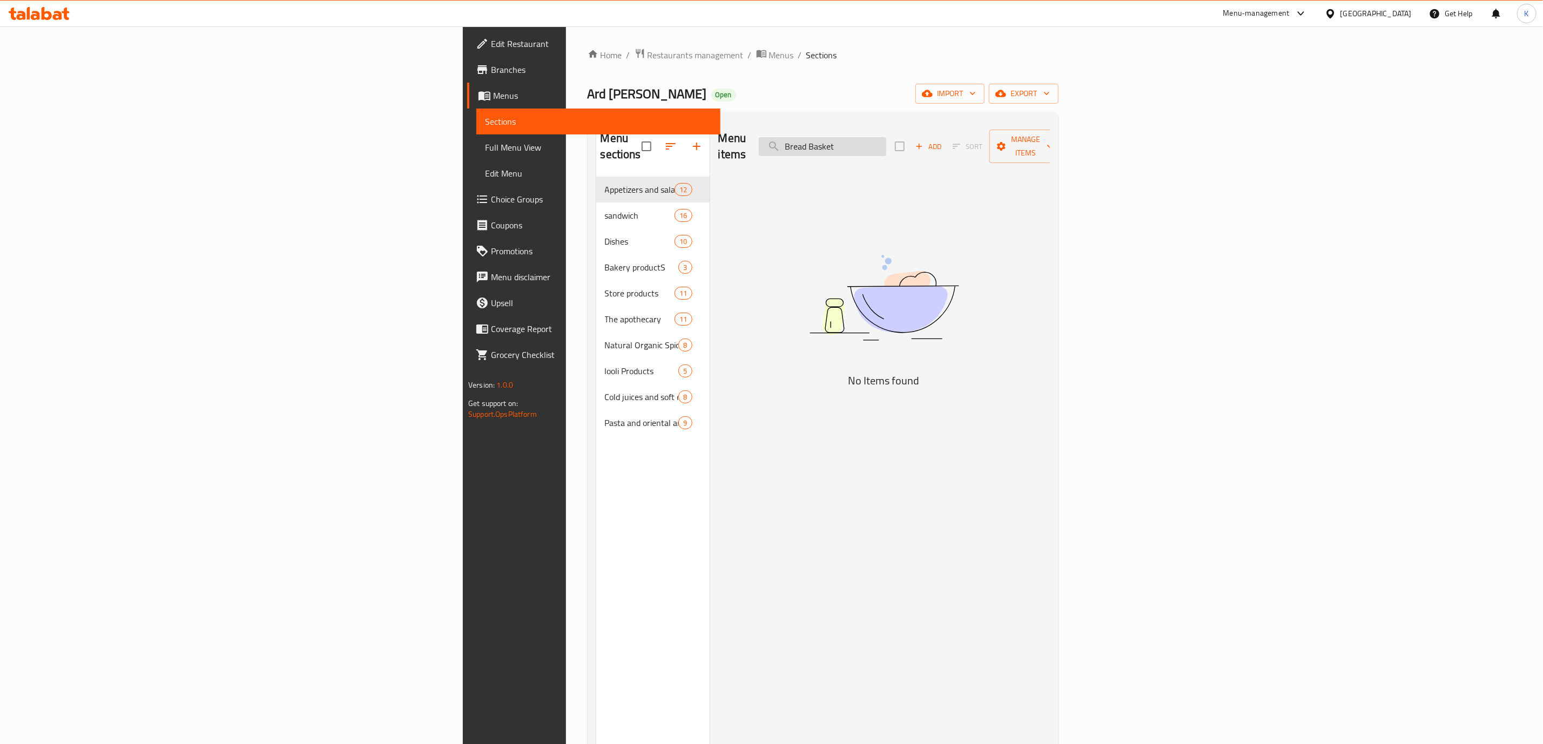
click at [886, 143] on input "Bread Basket" at bounding box center [822, 146] width 127 height 19
click at [886, 141] on input "Bread Basket" at bounding box center [822, 146] width 127 height 19
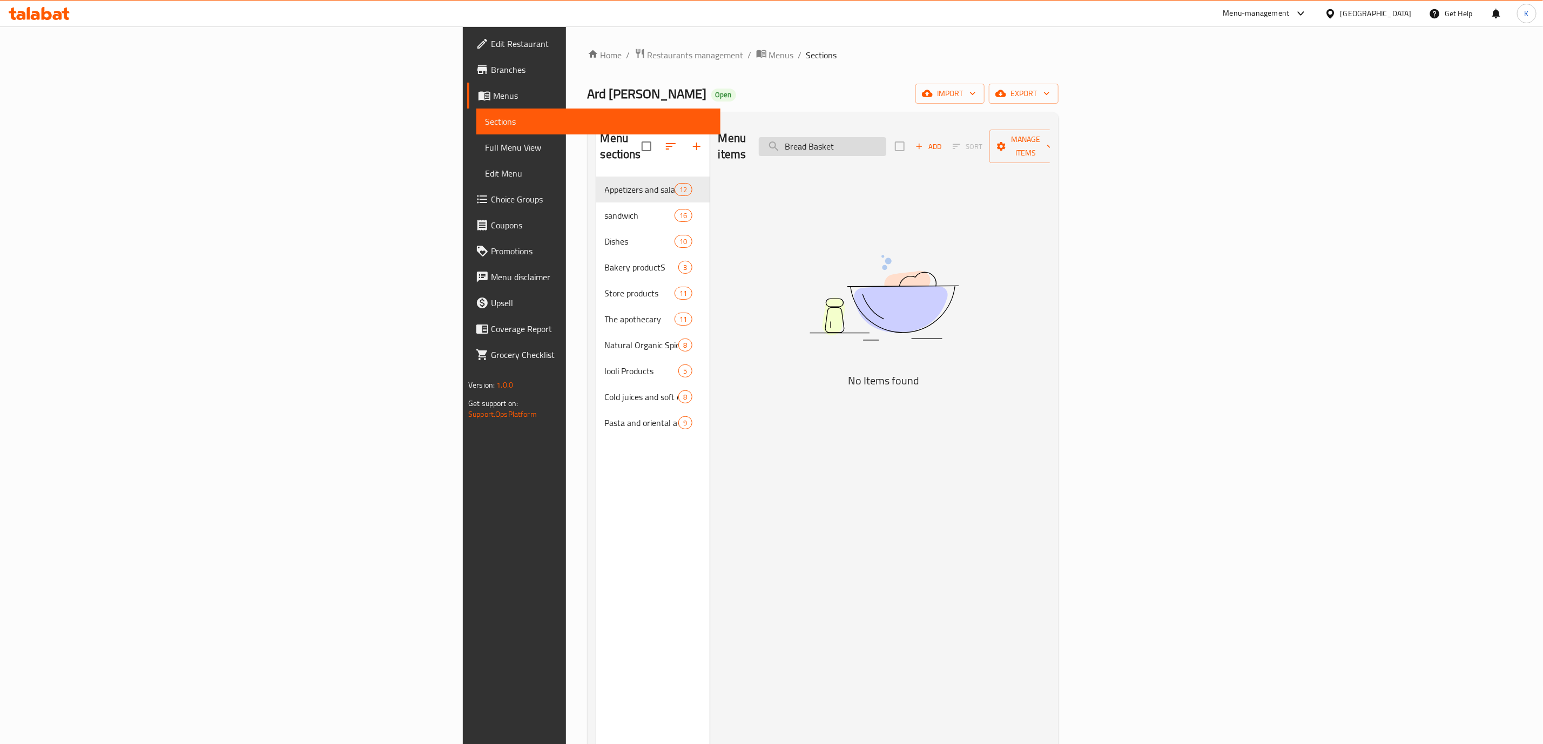
click at [886, 141] on input "Bread Basket" at bounding box center [822, 146] width 127 height 19
paste input "search"
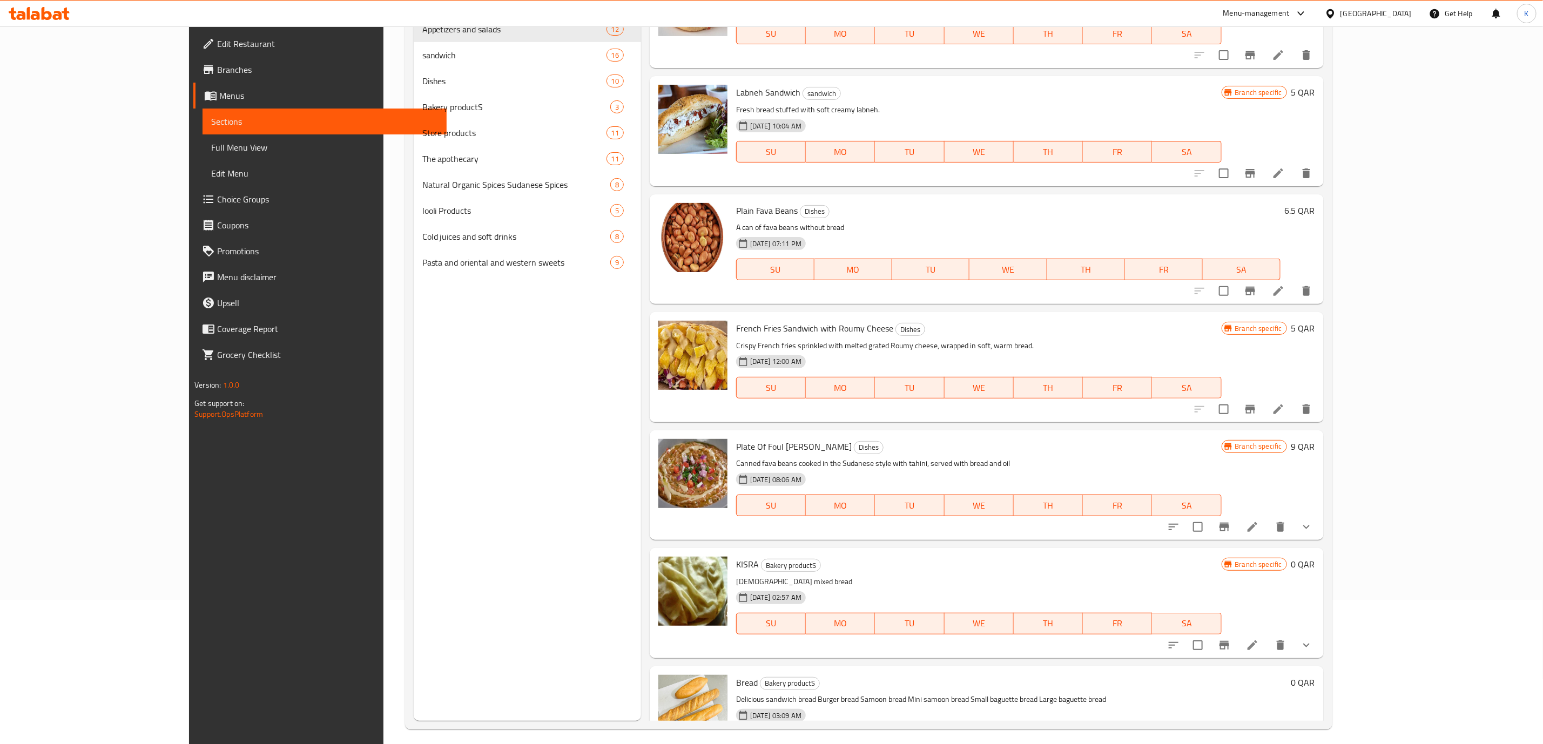
scroll to position [151, 0]
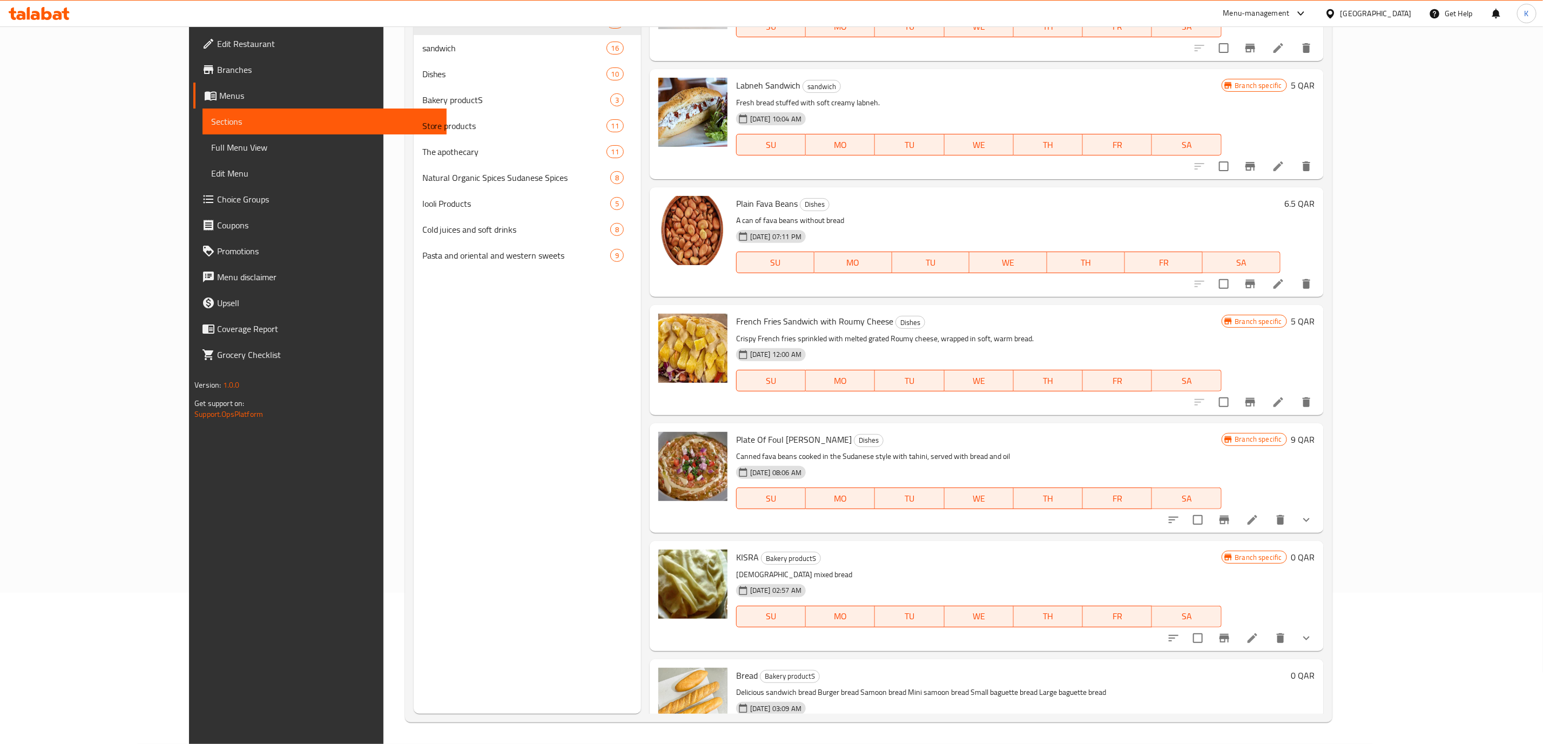
type input "Bread"
click at [1257, 744] on icon at bounding box center [1252, 756] width 10 height 10
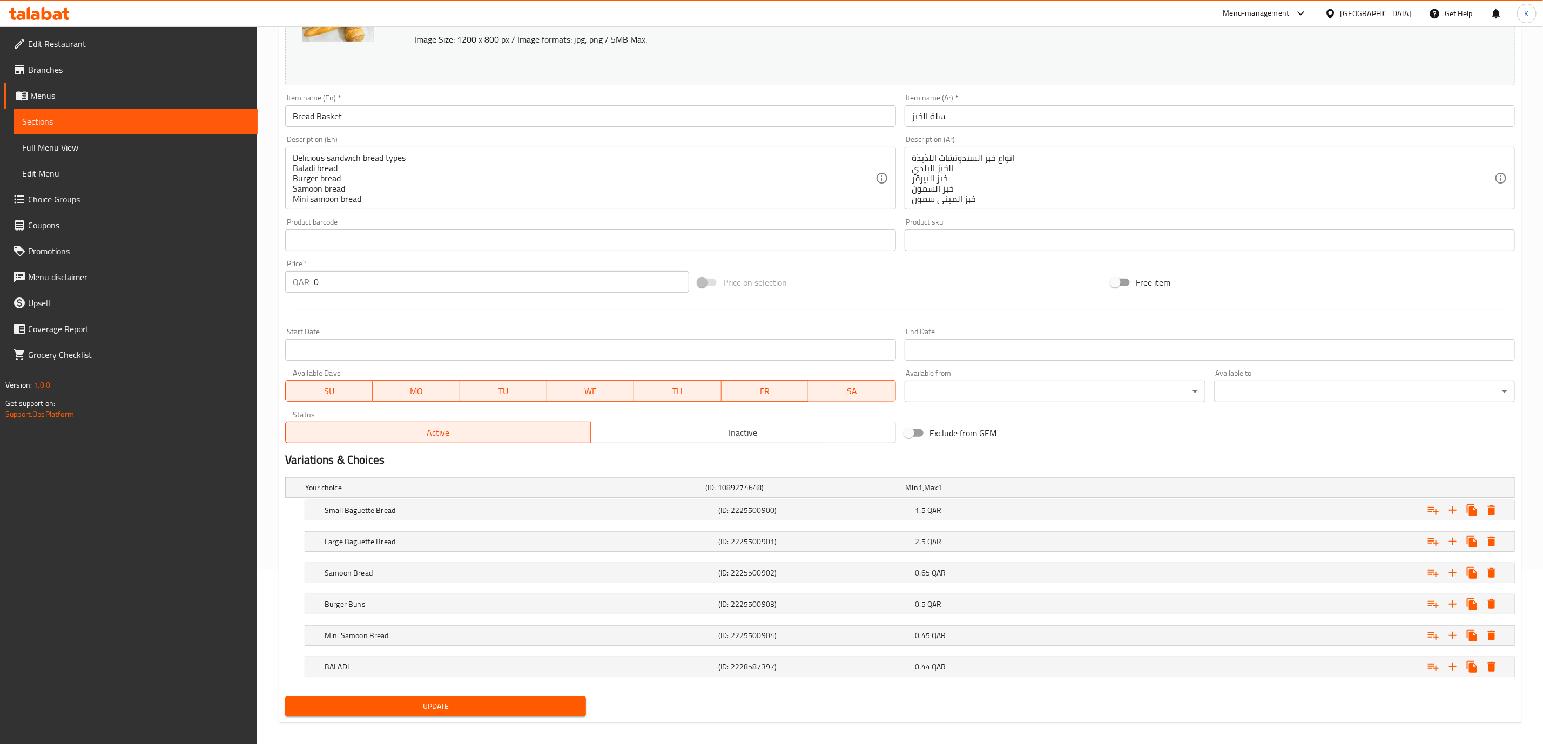
scroll to position [187, 0]
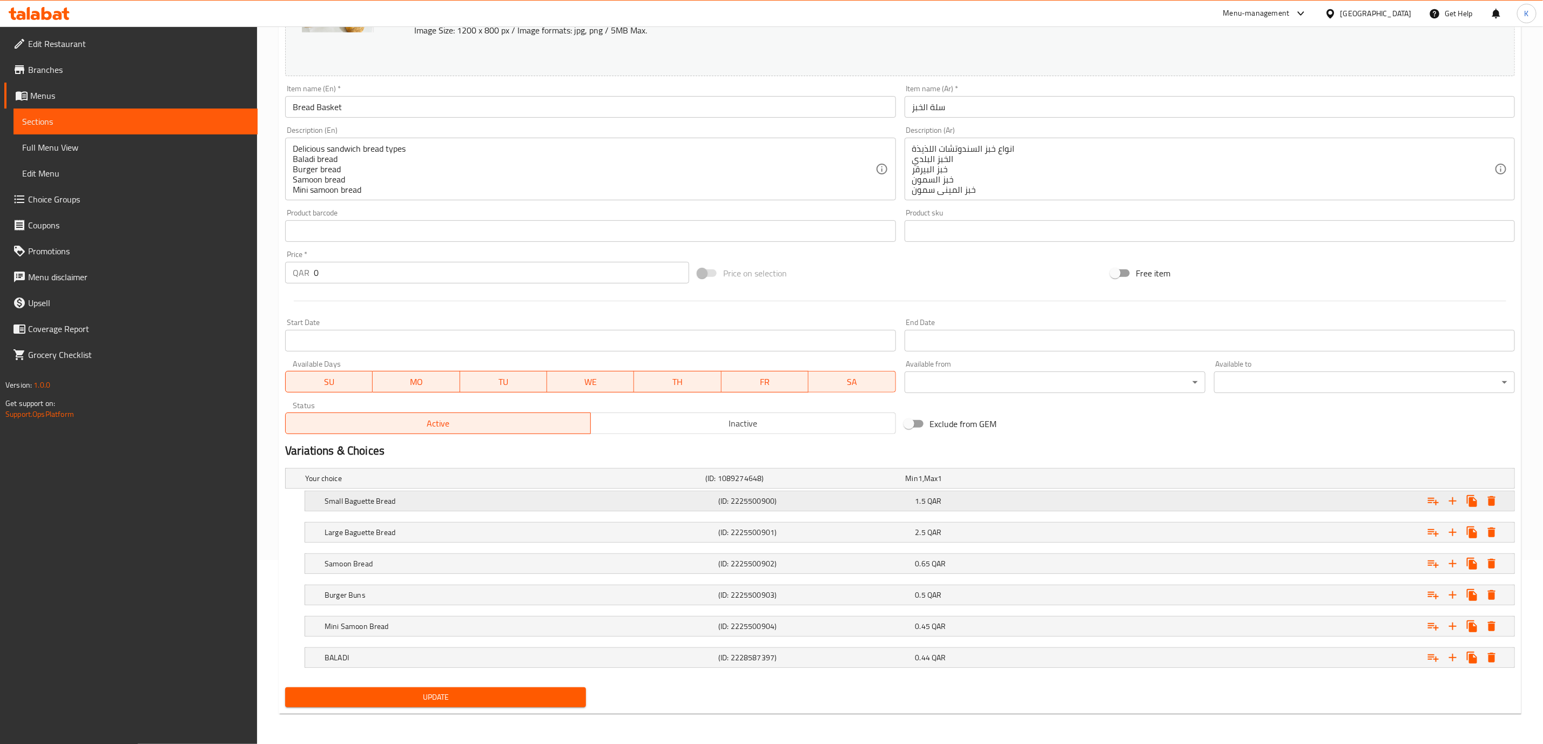
click at [977, 484] on div "1.5 QAR" at bounding box center [1003, 478] width 195 height 11
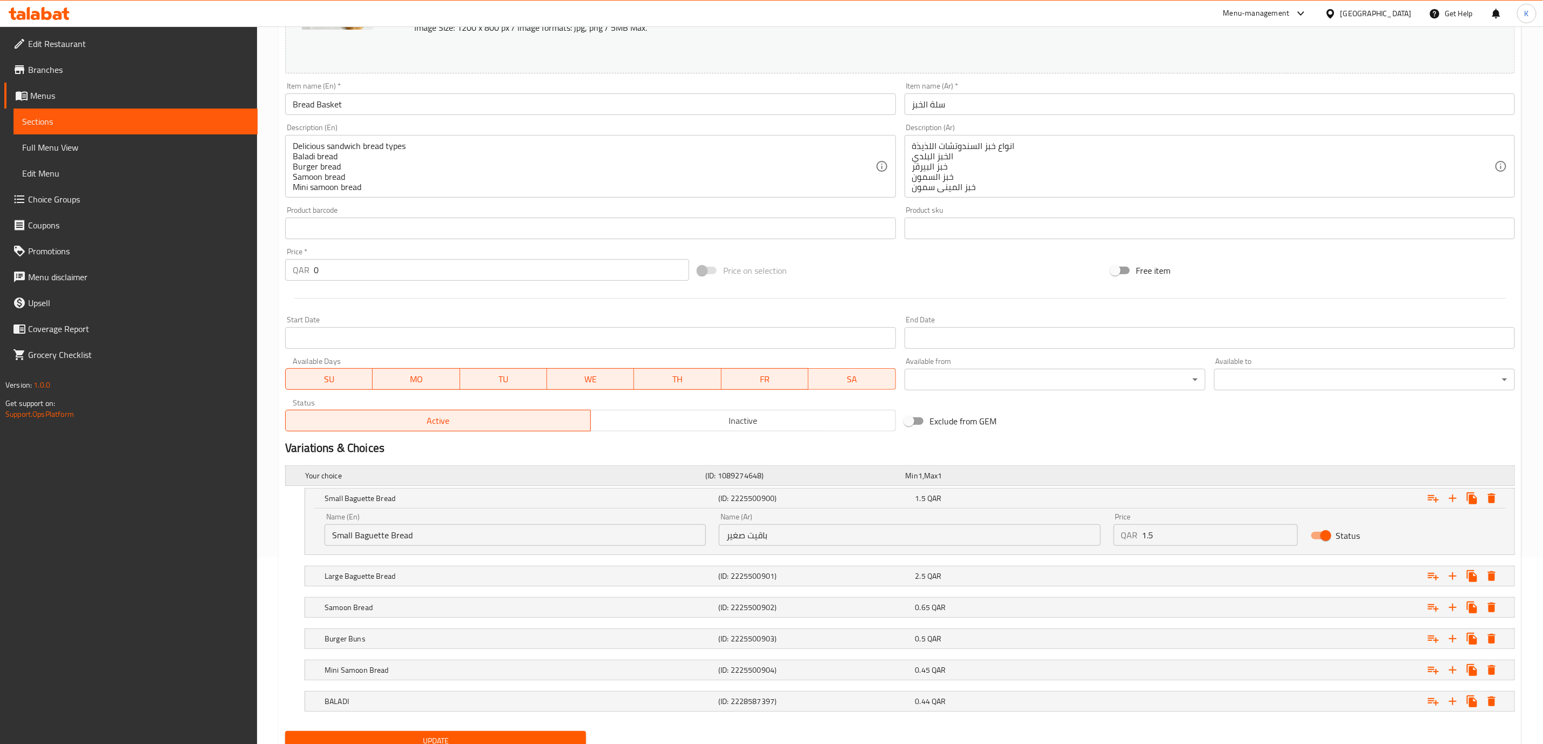
click at [982, 481] on div "Min 1 , Max 1" at bounding box center [1003, 475] width 200 height 15
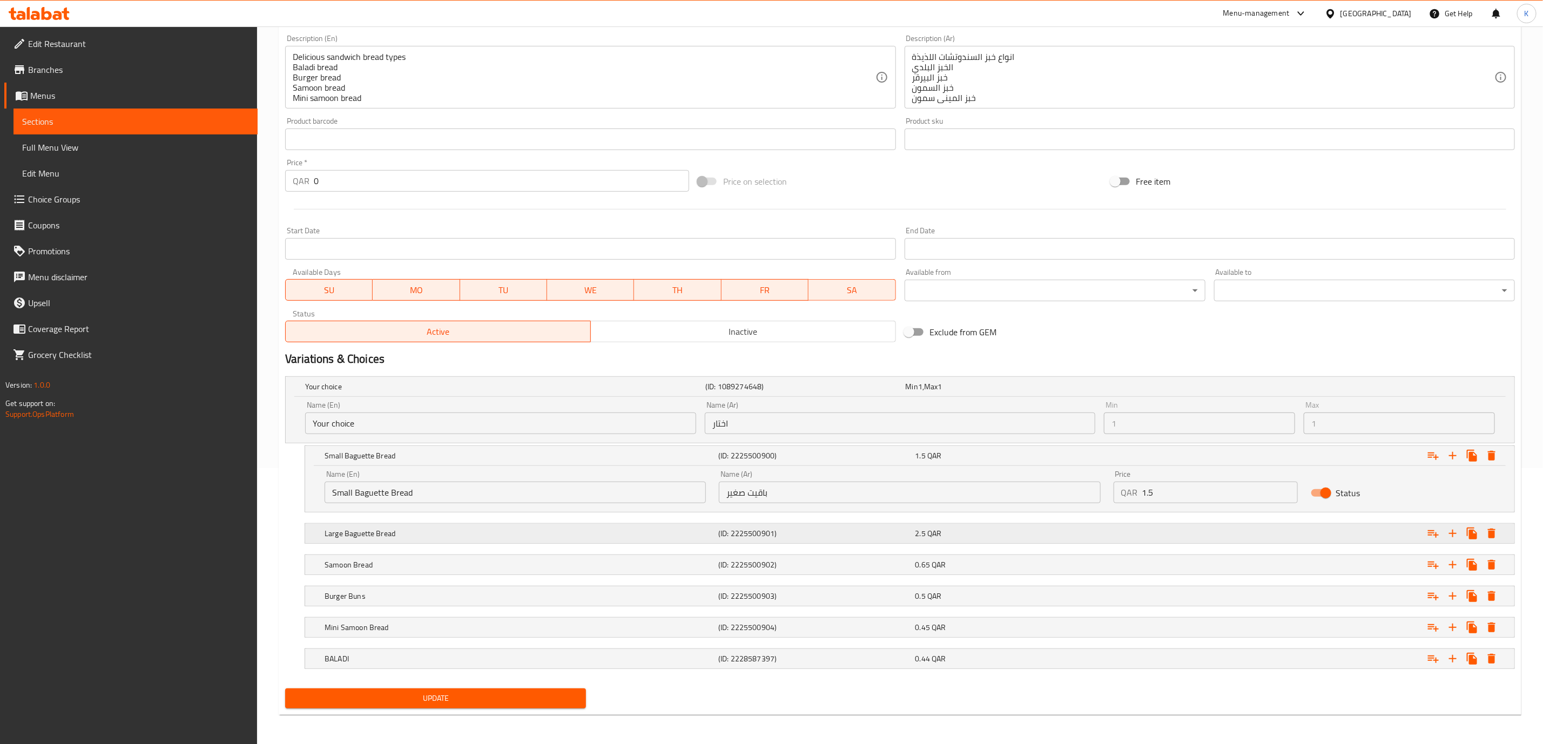
scroll to position [280, 0]
click at [996, 391] on div "2.5 QAR" at bounding box center [1003, 385] width 195 height 11
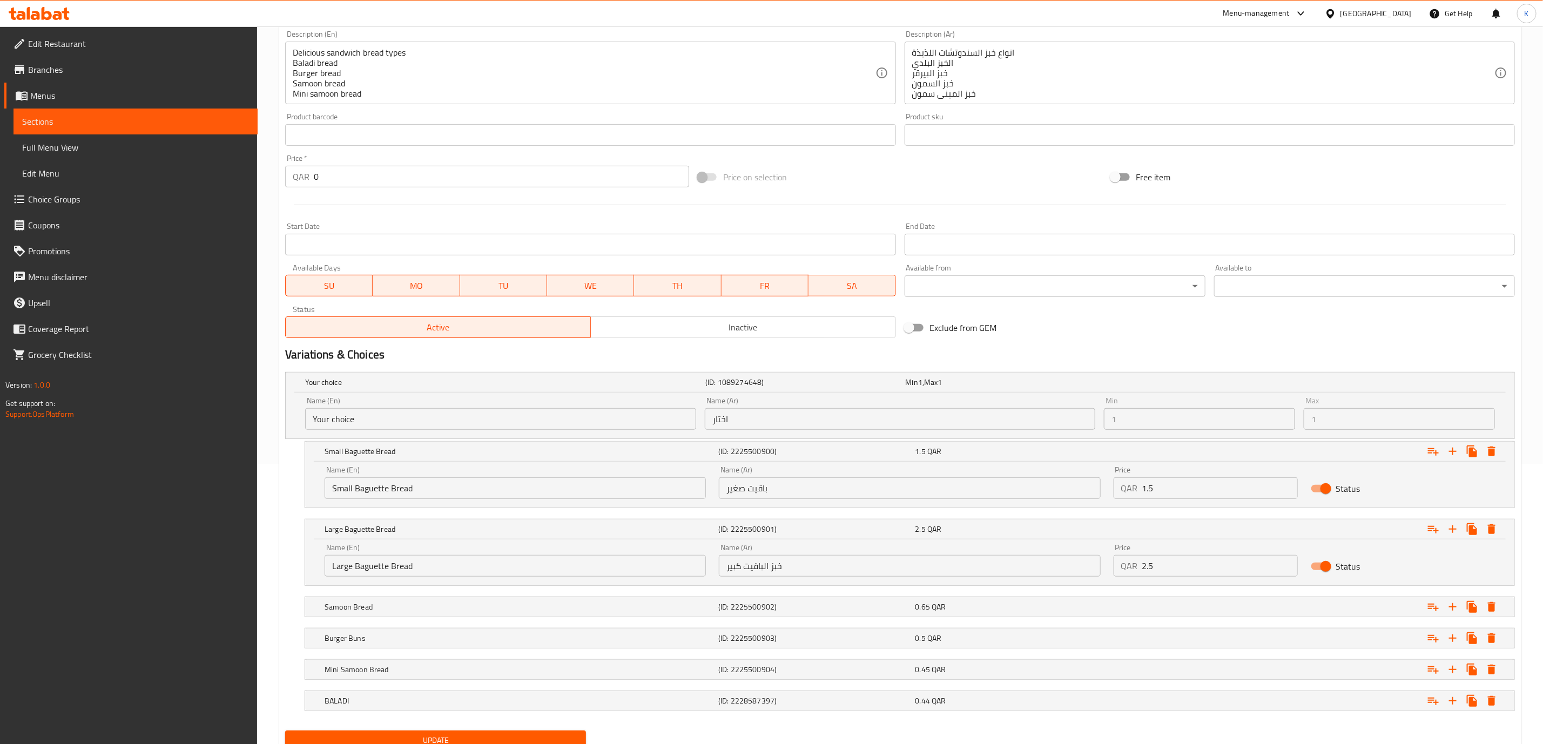
drag, startPoint x: 1017, startPoint y: 607, endPoint x: 1013, endPoint y: 635, distance: 27.9
click at [1017, 388] on div "0.65 QAR" at bounding box center [1003, 382] width 195 height 11
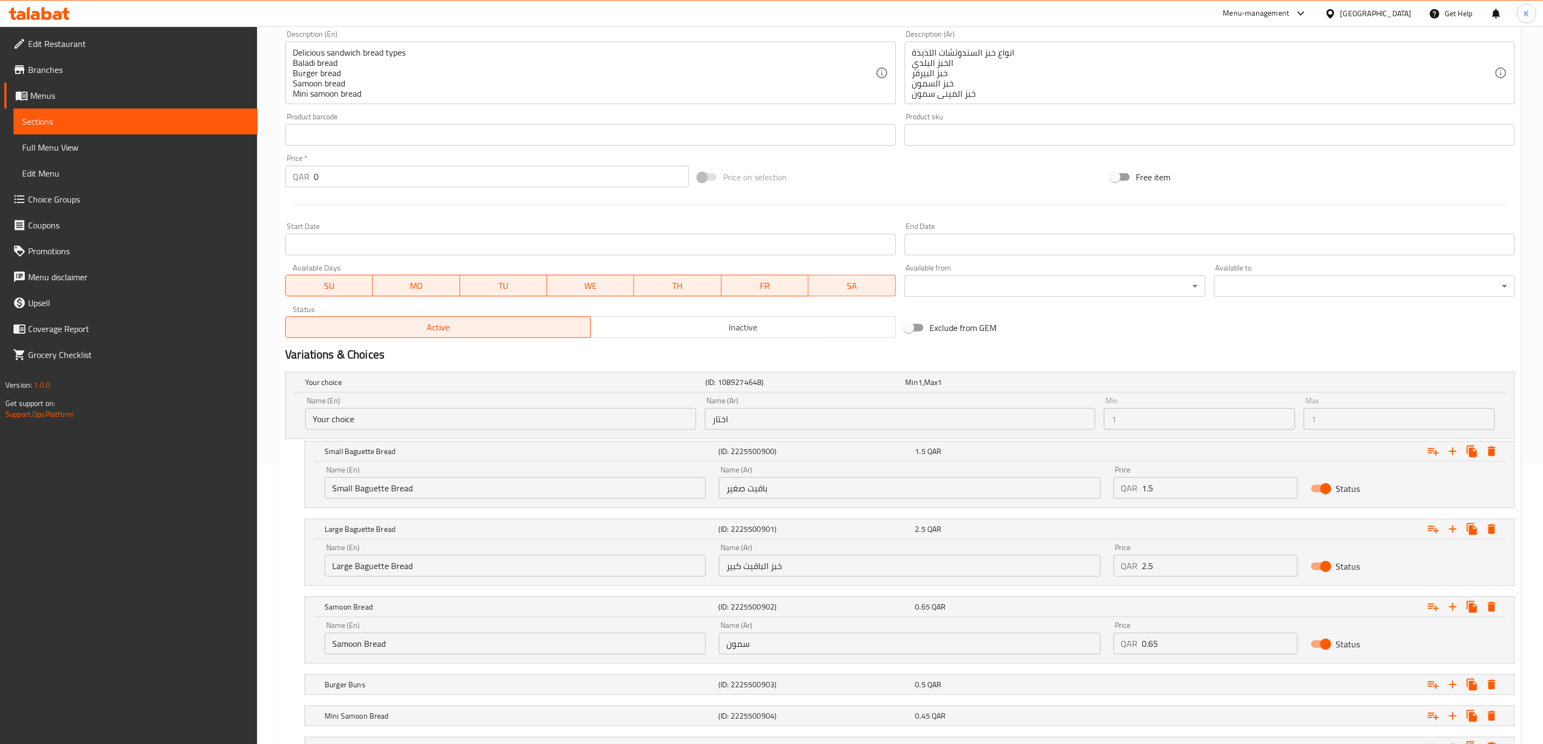
click at [998, 388] on div "0.5 QAR" at bounding box center [1003, 382] width 195 height 11
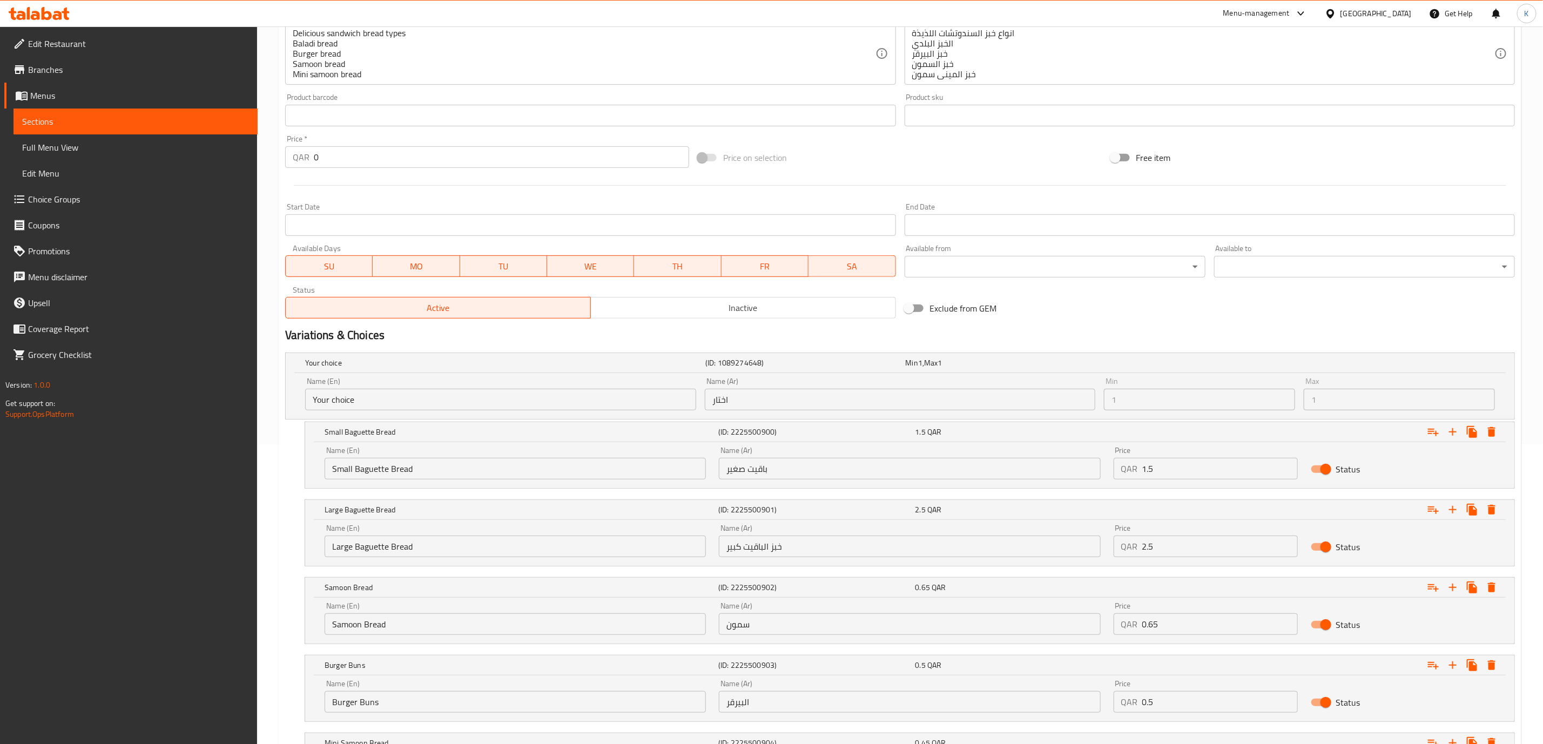
scroll to position [420, 0]
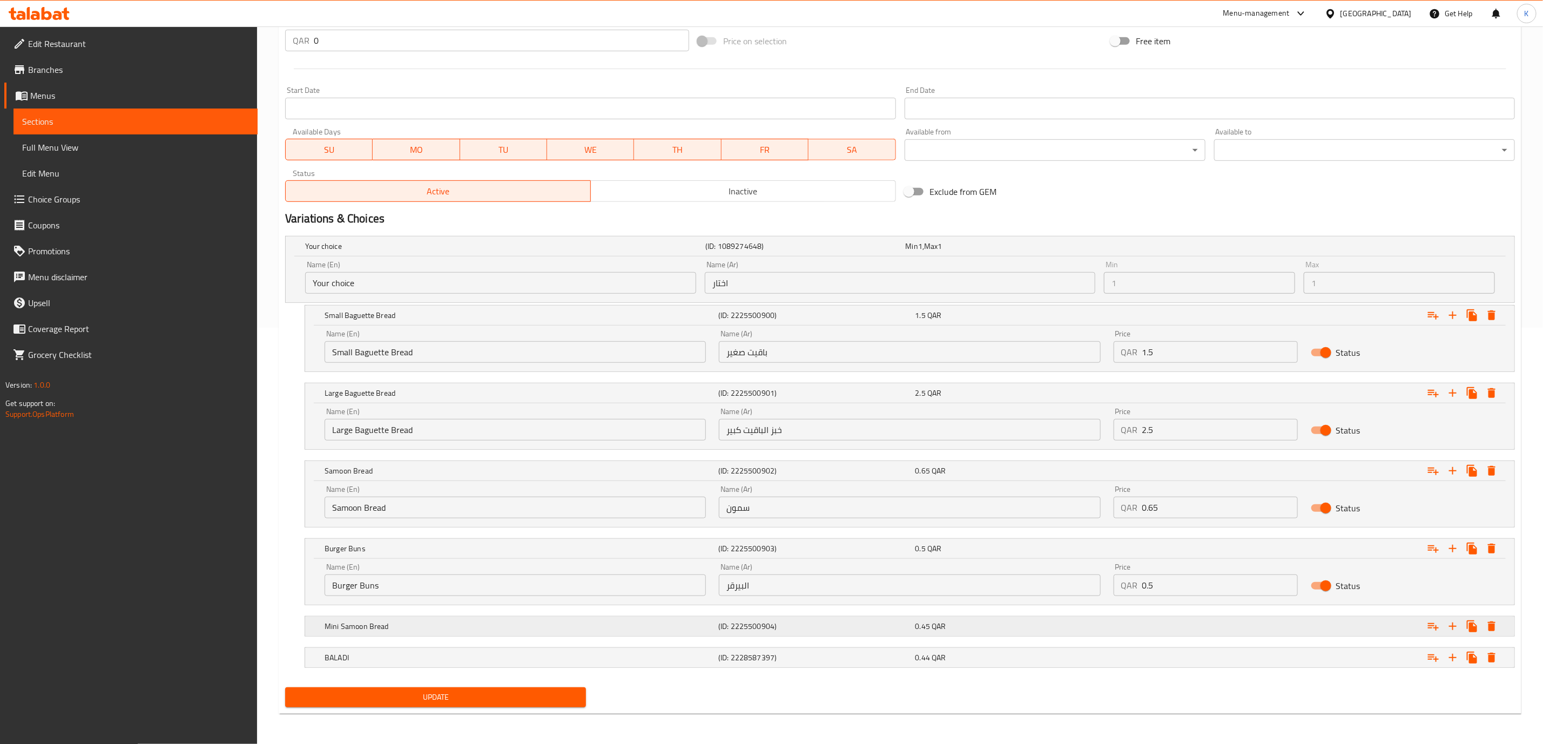
click at [1003, 252] on div "0.45 QAR" at bounding box center [1003, 246] width 195 height 11
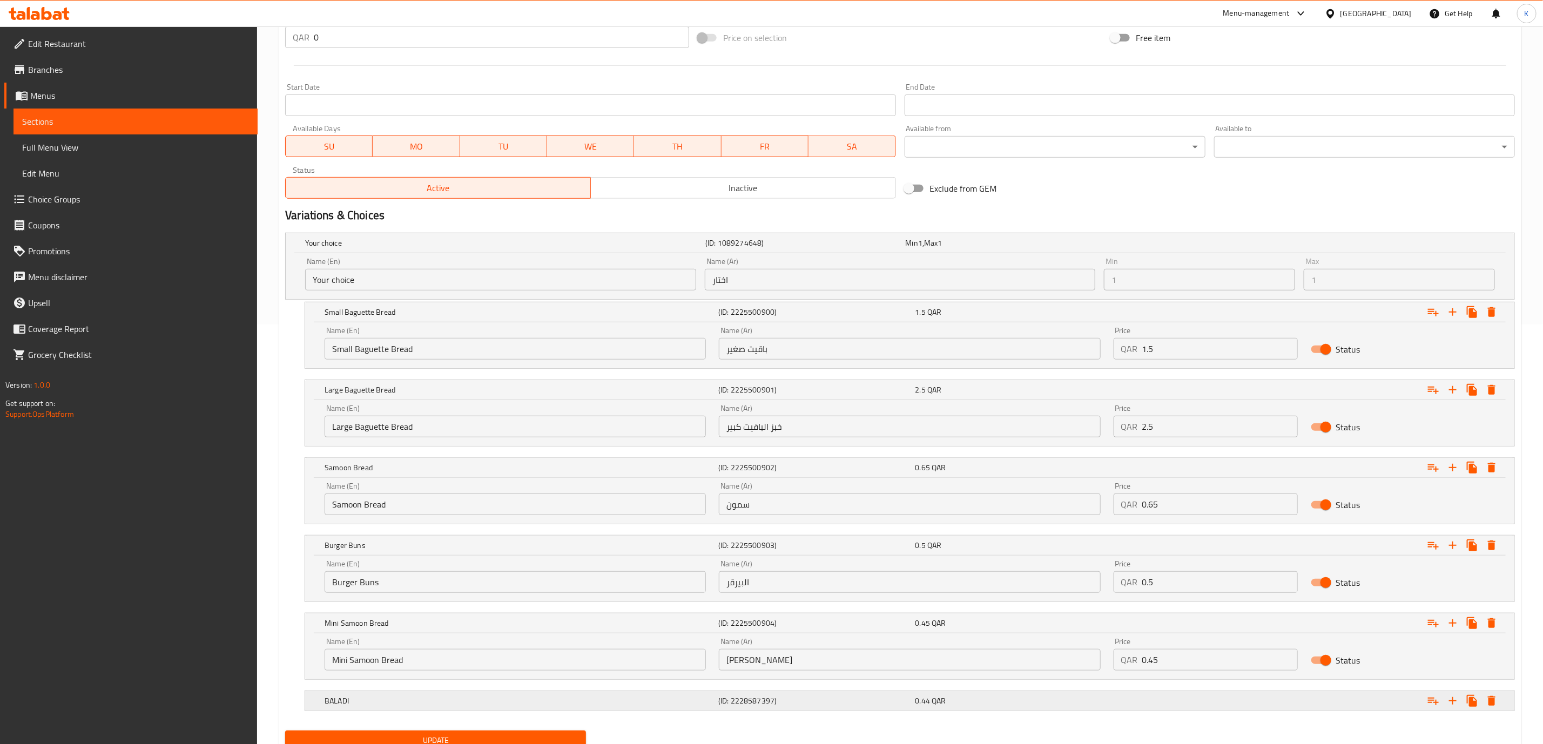
click at [1017, 248] on div "0.44 QAR" at bounding box center [1003, 243] width 195 height 11
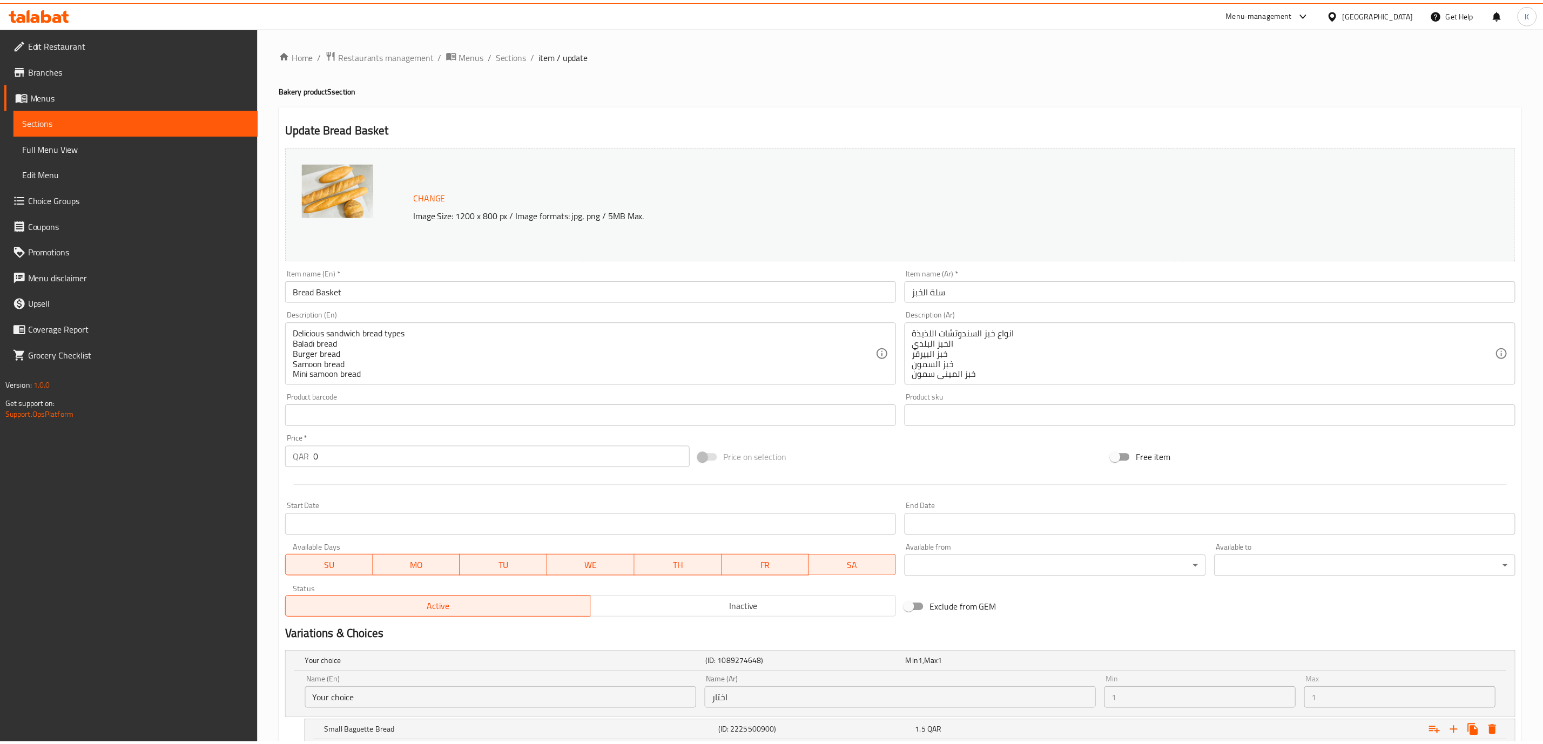
scroll to position [512, 0]
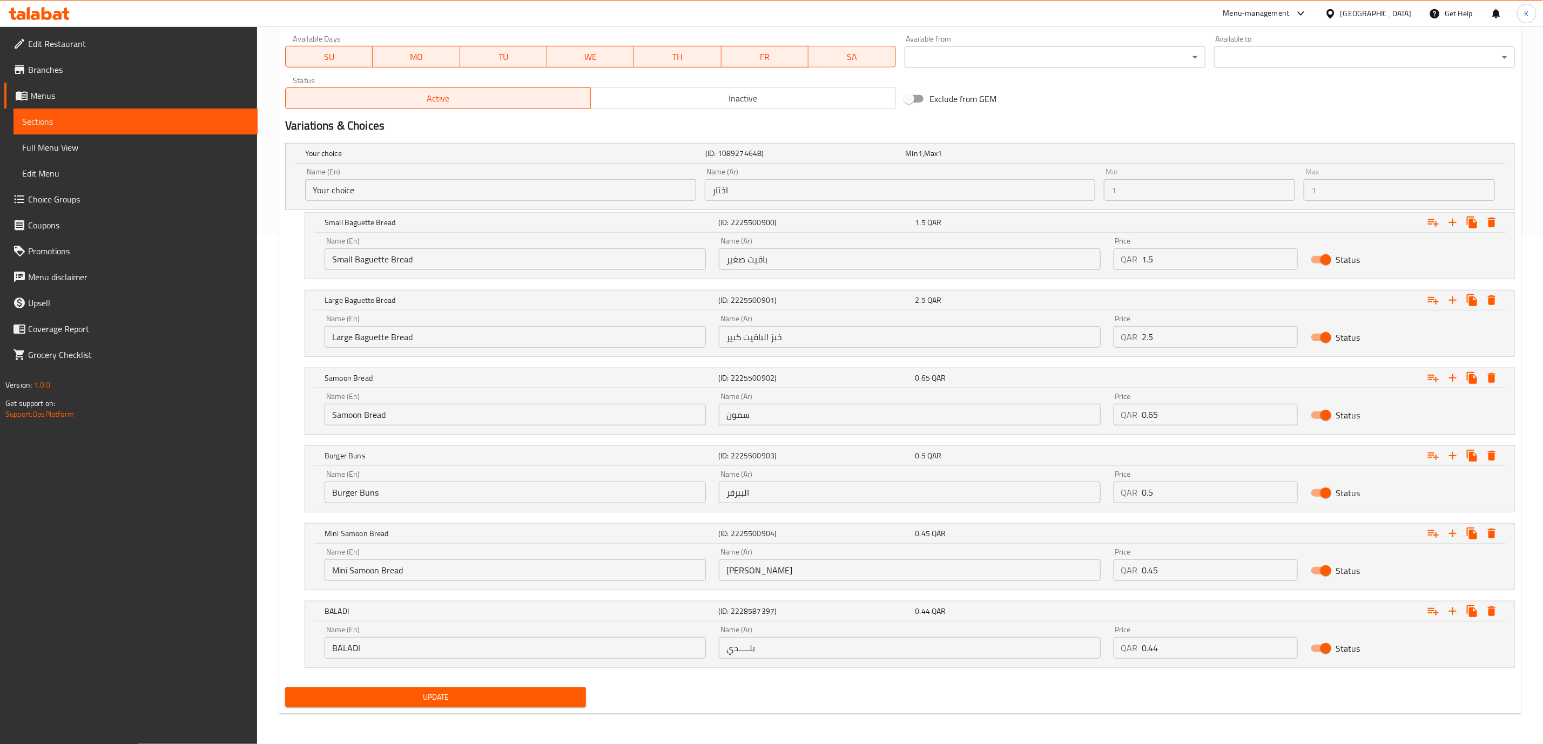
click at [345, 648] on input "BALADI" at bounding box center [515, 648] width 381 height 22
type input "Baladi"
click at [420, 567] on input "Mini Samoon Bread" at bounding box center [515, 570] width 381 height 22
click at [393, 491] on input "Burger Buns" at bounding box center [515, 493] width 381 height 22
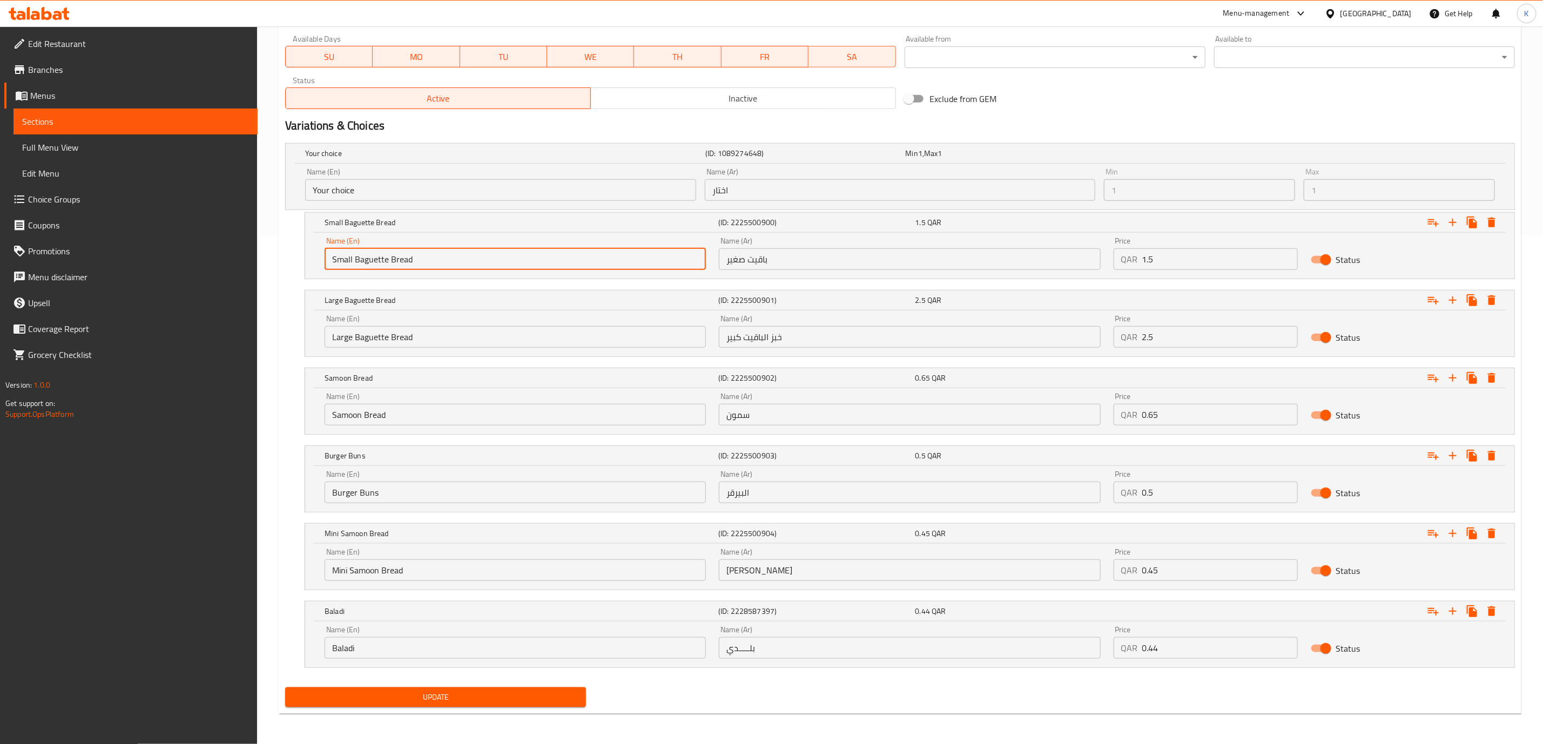
click at [425, 259] on input "Small Baguette Bread" at bounding box center [515, 259] width 381 height 22
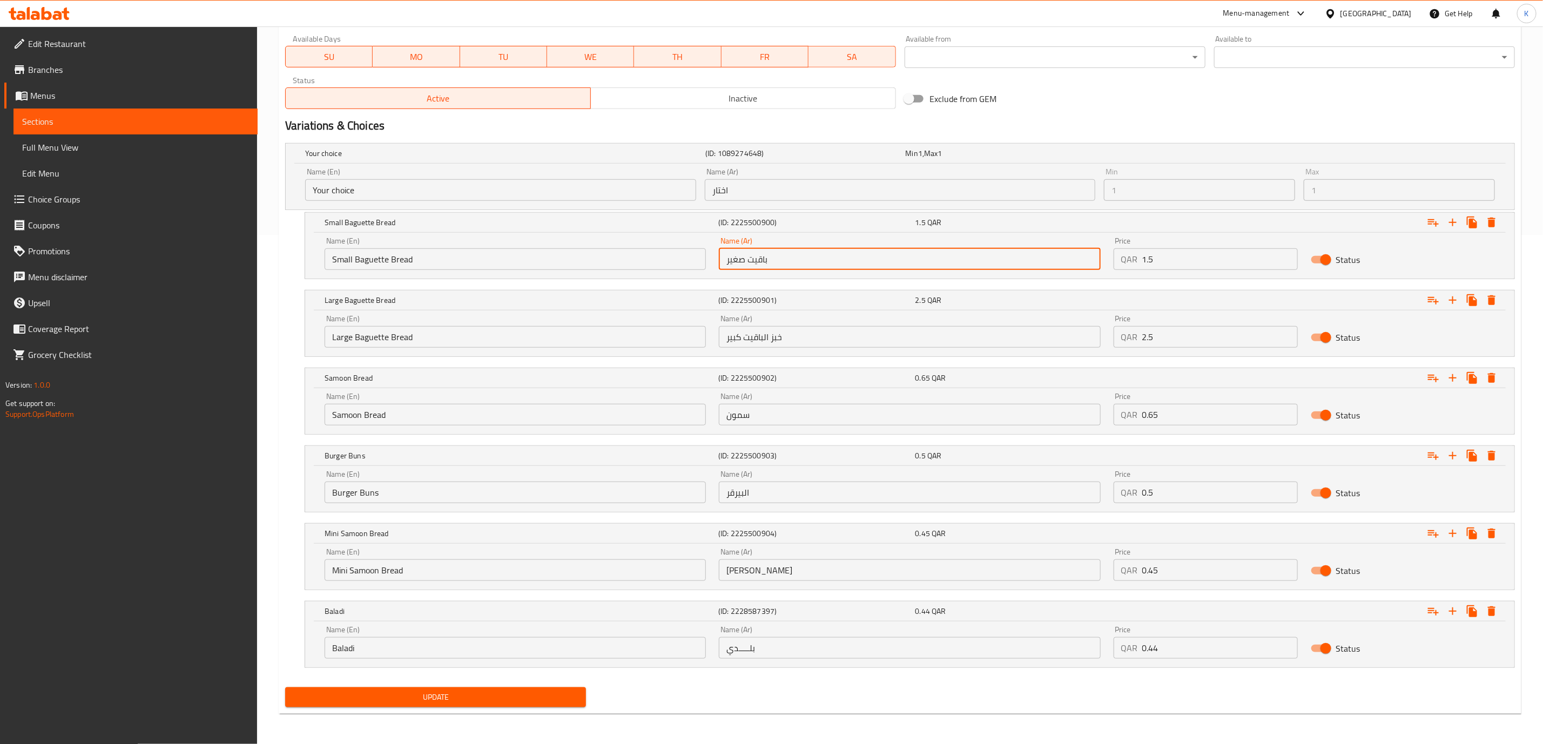
click at [788, 258] on input "باقيت صغير" at bounding box center [909, 259] width 381 height 22
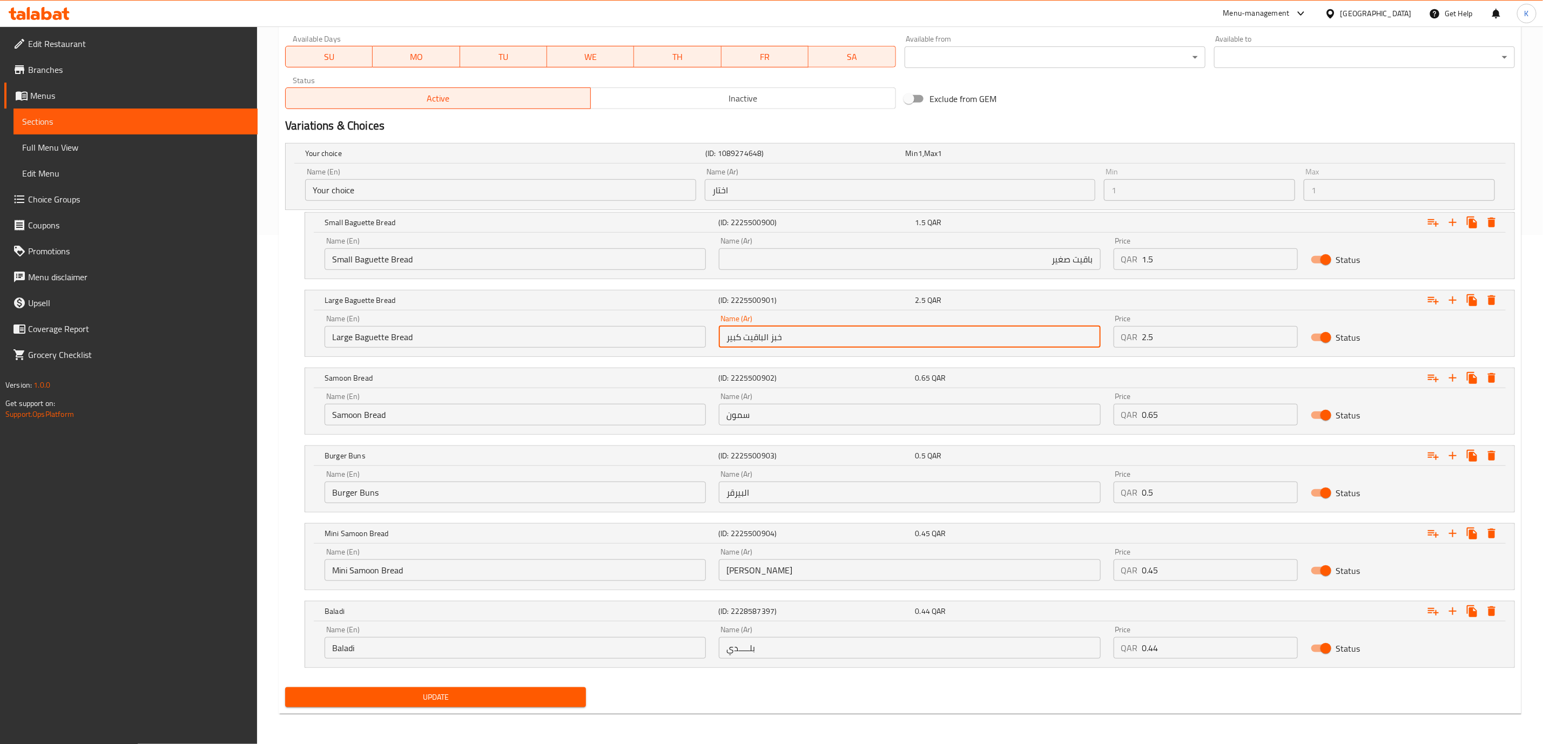
click at [826, 341] on input "خبز الباقيت كبير" at bounding box center [909, 337] width 381 height 22
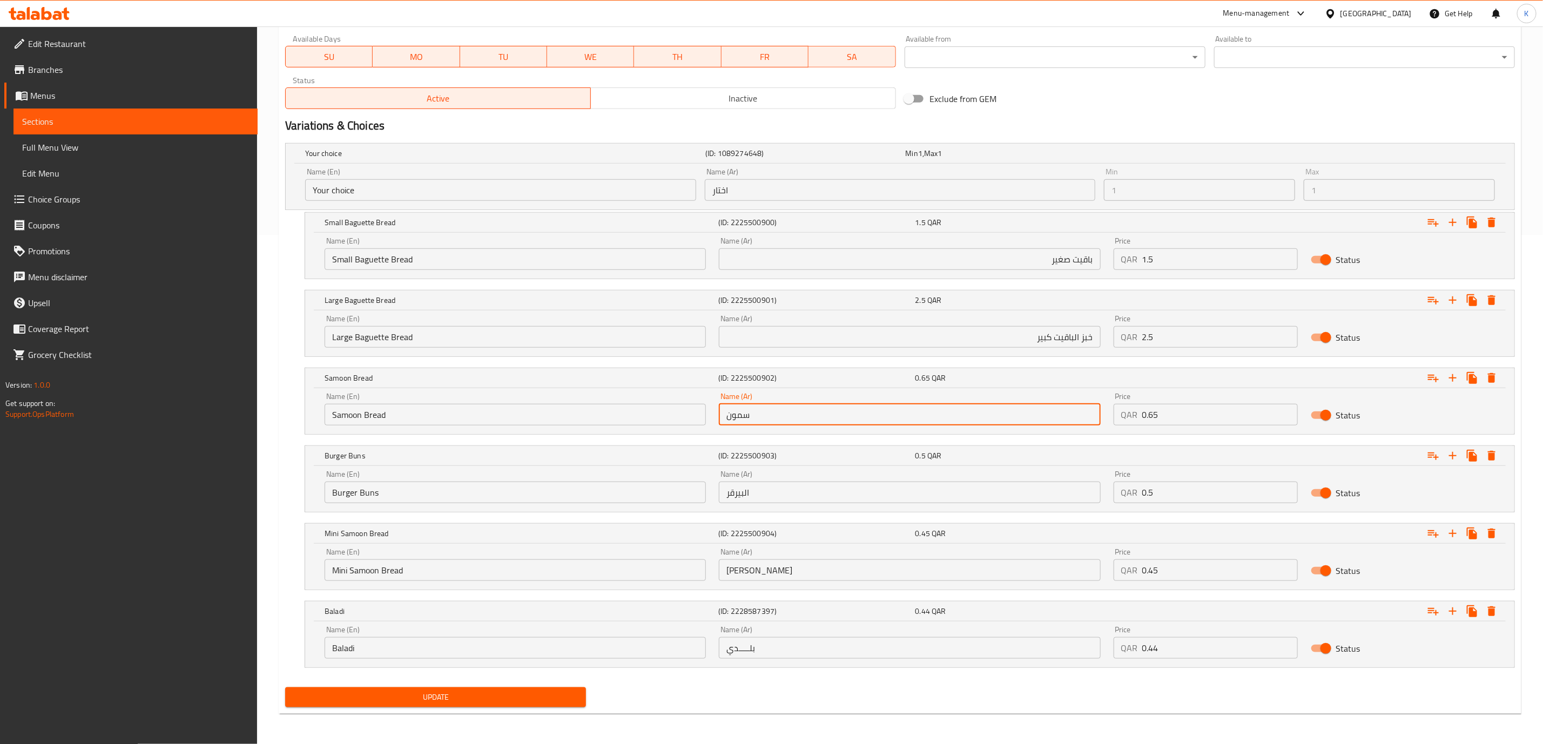
click at [818, 415] on input "سمون" at bounding box center [909, 415] width 381 height 22
click at [819, 492] on input "البيرقر" at bounding box center [909, 493] width 381 height 22
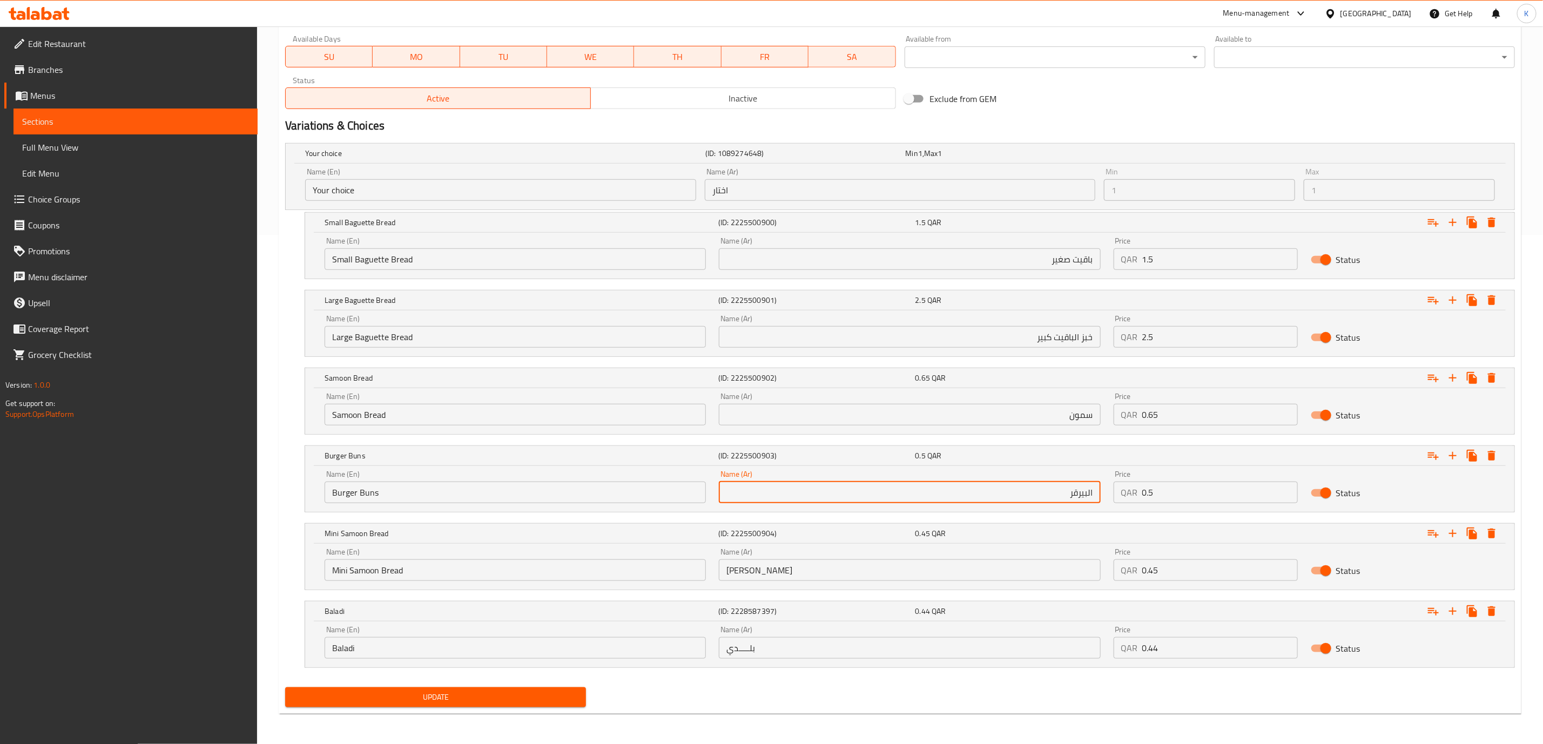
click at [819, 563] on input "ميني سمون" at bounding box center [909, 570] width 381 height 22
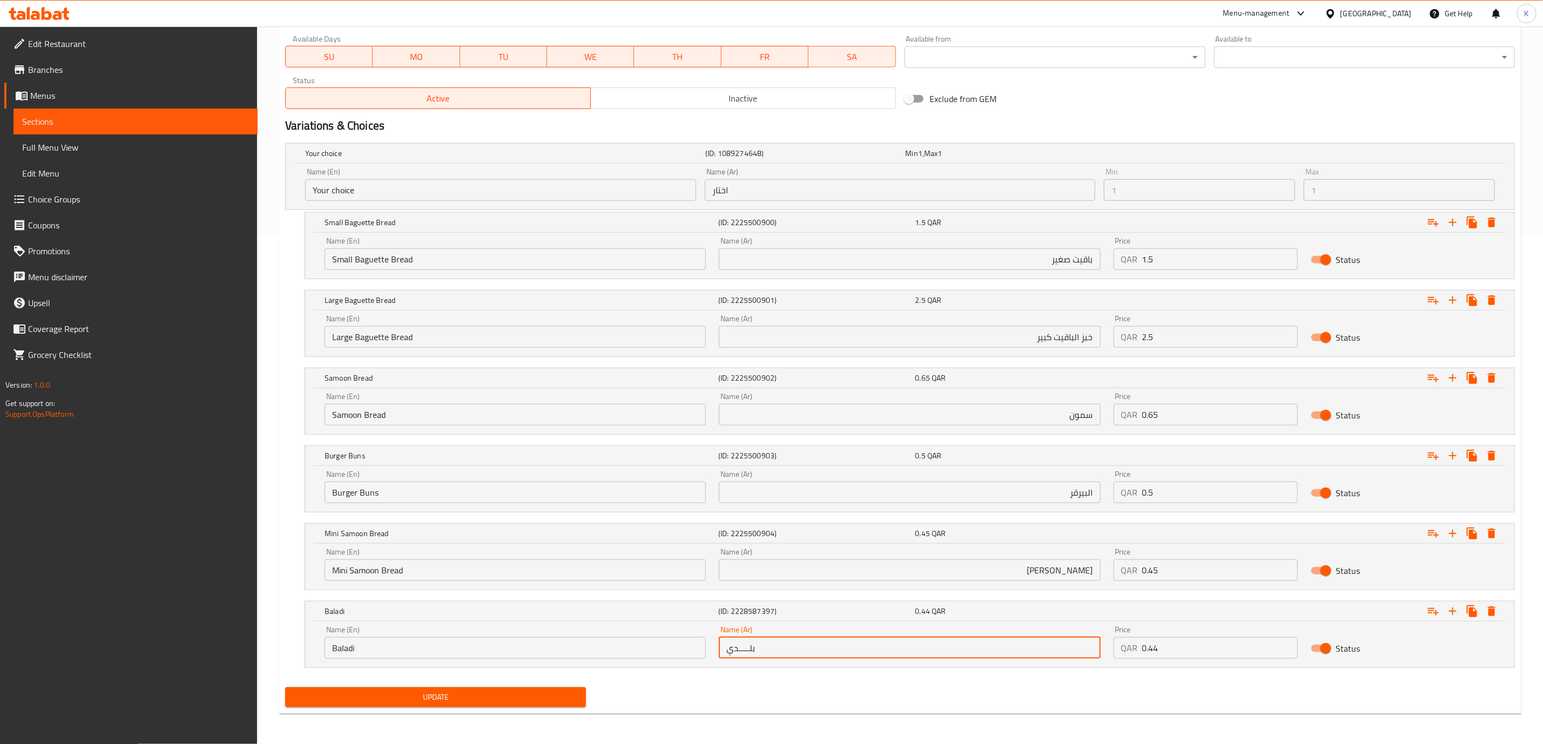
click at [801, 645] on input "بلـــــدي" at bounding box center [909, 648] width 381 height 22
type input "بلـــــدي"
click at [1089, 339] on input "خبز الباقيت كبير" at bounding box center [909, 337] width 381 height 22
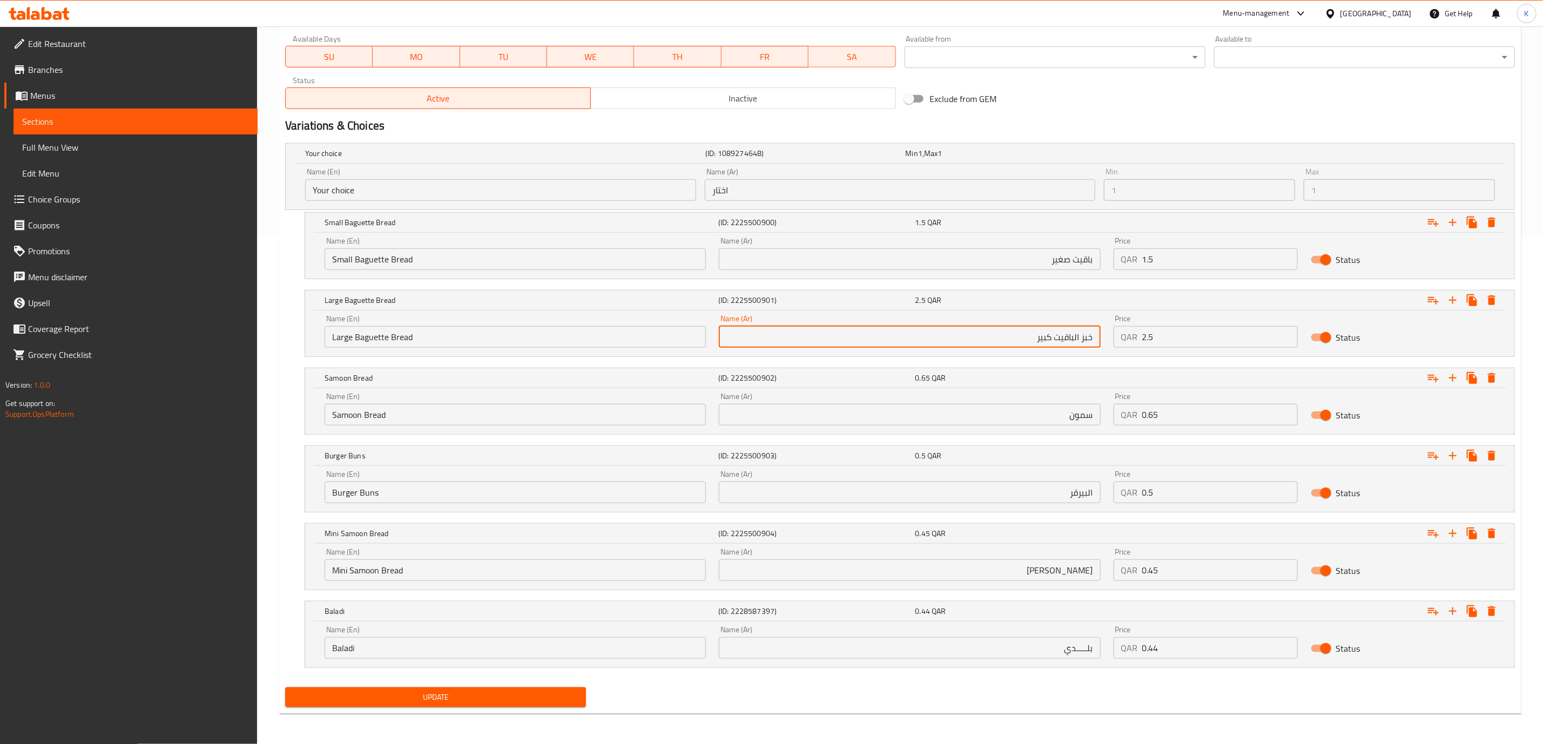
click at [1089, 339] on input "خبز الباقيت كبير" at bounding box center [909, 337] width 381 height 22
click at [1093, 260] on input "باقيت صغير" at bounding box center [909, 259] width 381 height 22
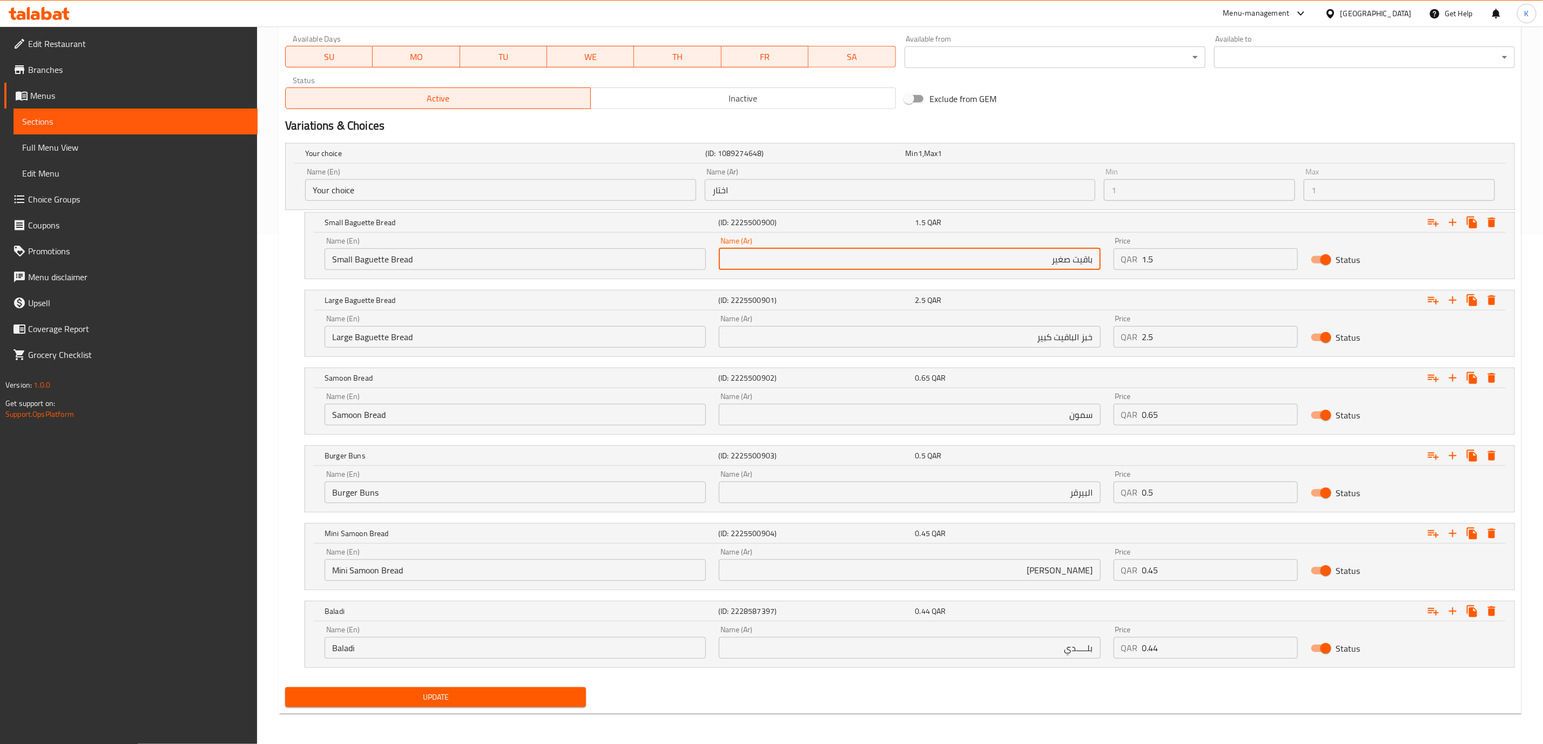
paste input "خبز"
type input "خبز باقيت صغير"
click at [1093, 414] on input "سمون" at bounding box center [909, 415] width 381 height 22
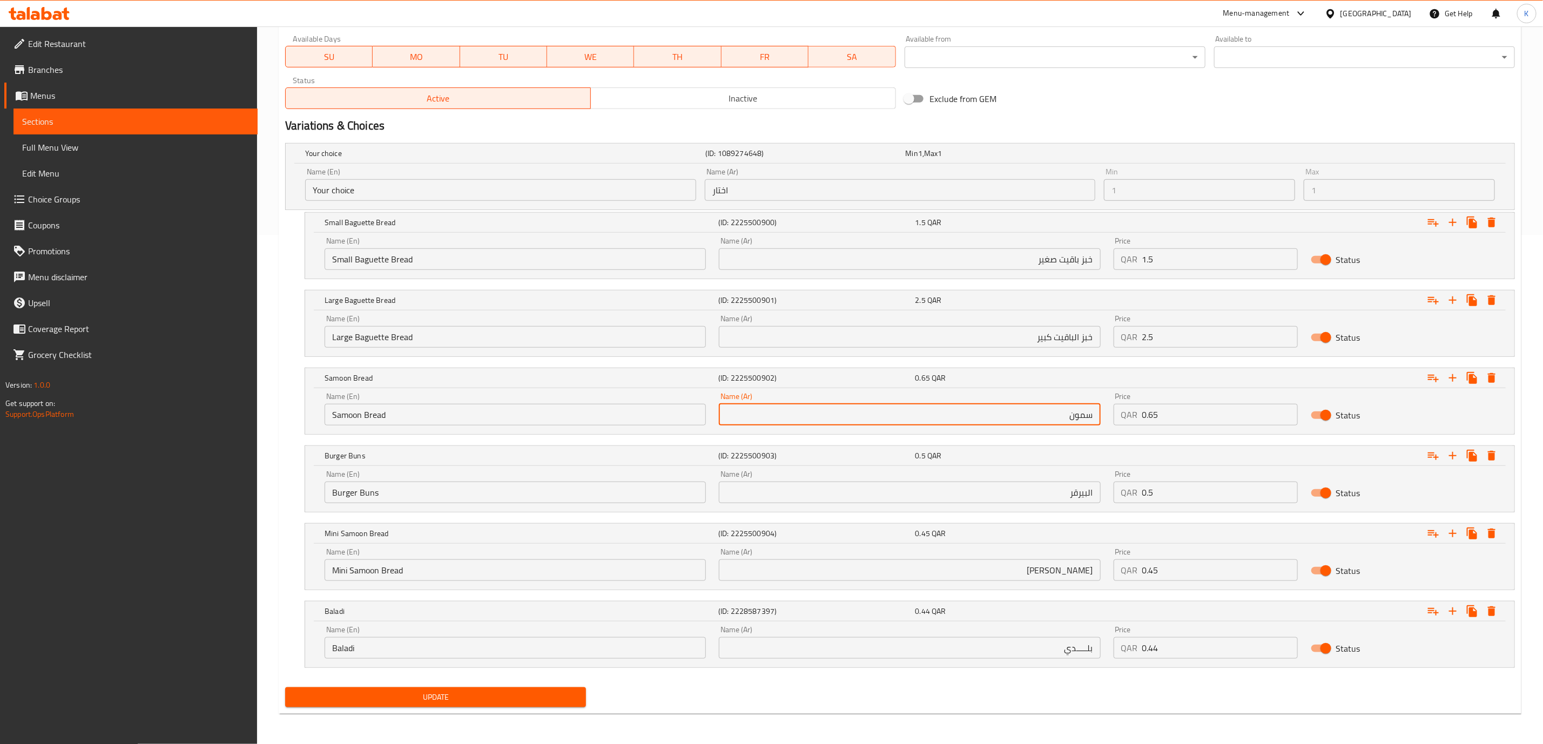
paste input "خبز"
type input "خبز سمون"
click at [370, 491] on input "Burger Buns" at bounding box center [515, 493] width 381 height 22
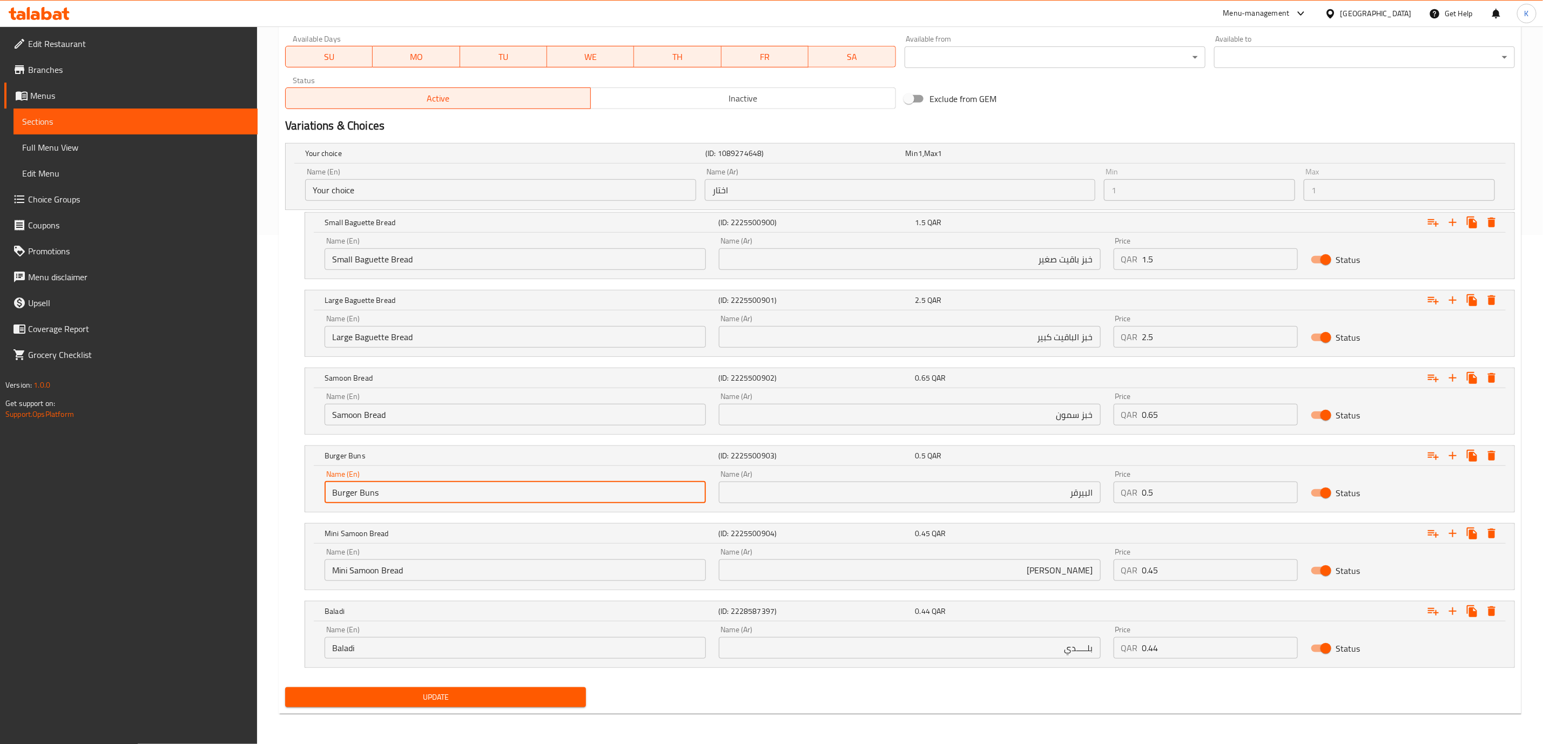
click at [370, 491] on input "Burger Buns" at bounding box center [515, 493] width 381 height 22
drag, startPoint x: 360, startPoint y: 491, endPoint x: 371, endPoint y: 493, distance: 11.5
click at [371, 493] on input "Burger Buns" at bounding box center [515, 493] width 381 height 22
click at [1092, 491] on input "البيرقر" at bounding box center [909, 493] width 381 height 22
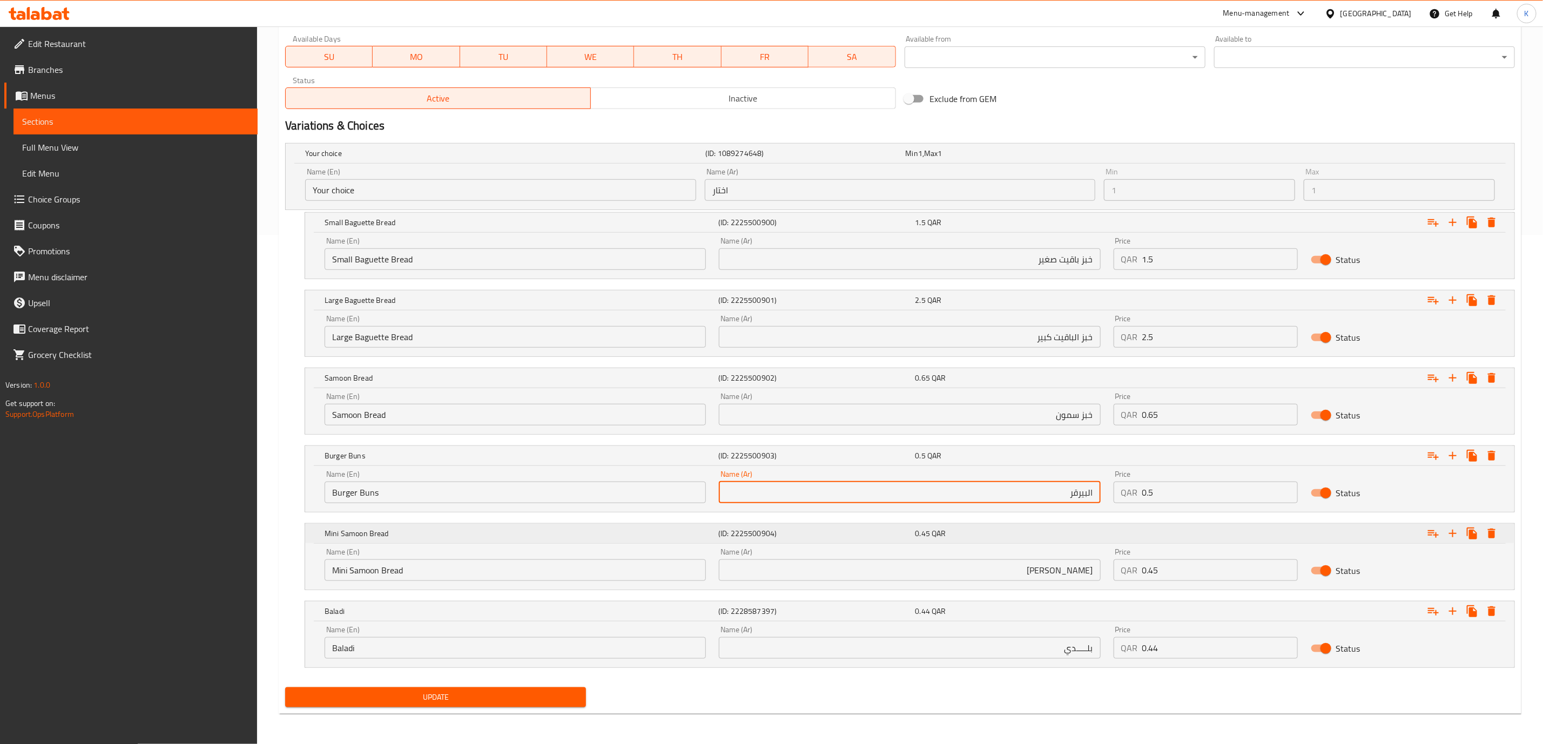
paste input "خبز كيزر"
click at [1087, 496] on input "خبز كيزر البيرقر" at bounding box center [909, 493] width 381 height 22
type input "خبز كيزر البيرقر"
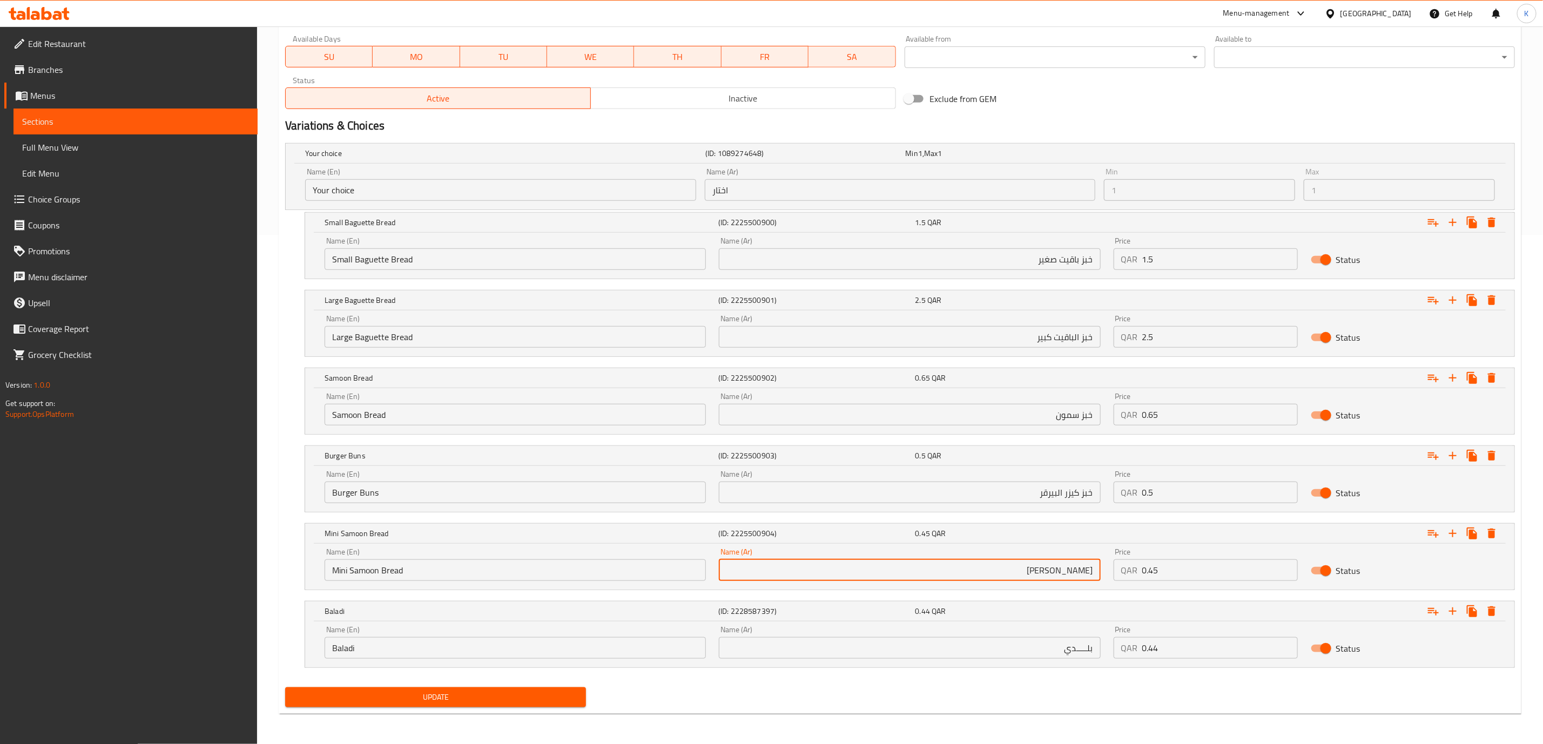
click at [1094, 572] on input "ميني سمون" at bounding box center [909, 570] width 381 height 22
paste input "خبز"
type input "خبز ميني سمون"
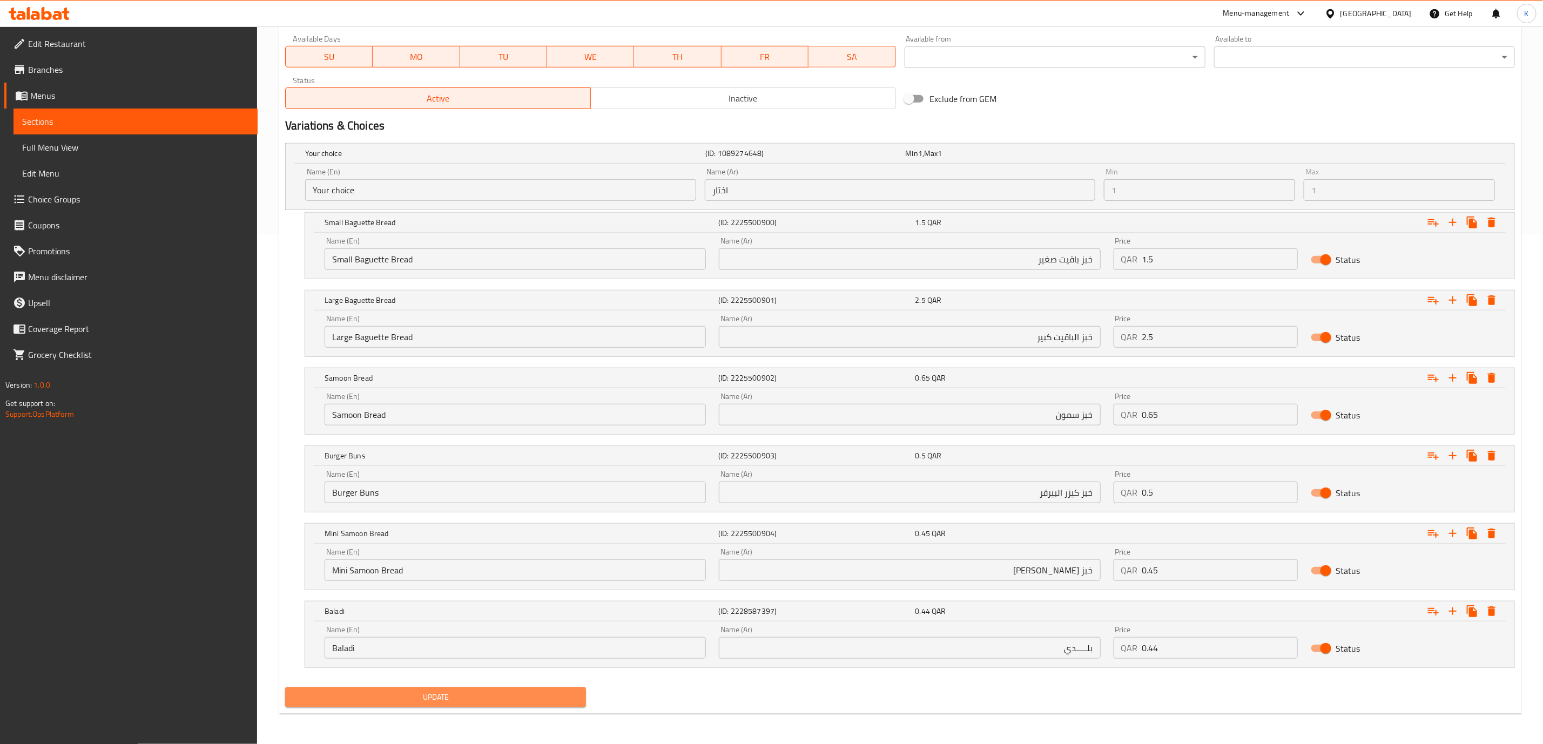
click at [454, 698] on span "Update" at bounding box center [435, 697] width 283 height 13
